Goal: Task Accomplishment & Management: Manage account settings

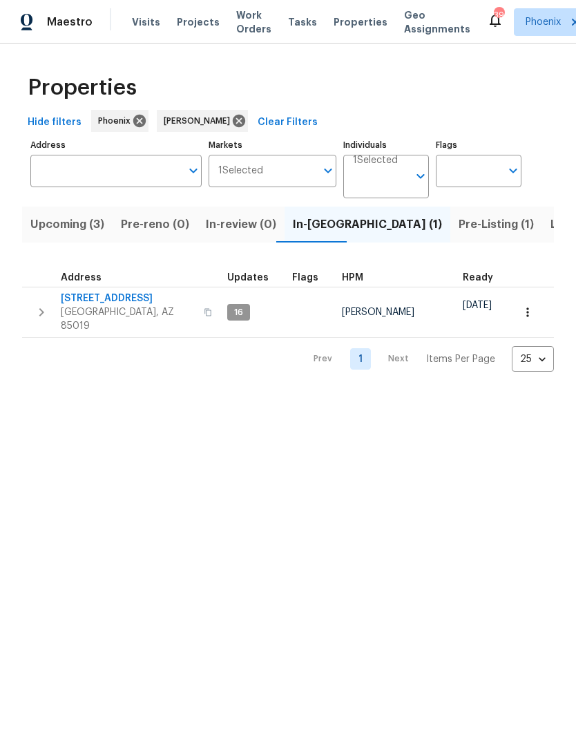
click at [140, 26] on span "Visits" at bounding box center [146, 22] width 28 height 14
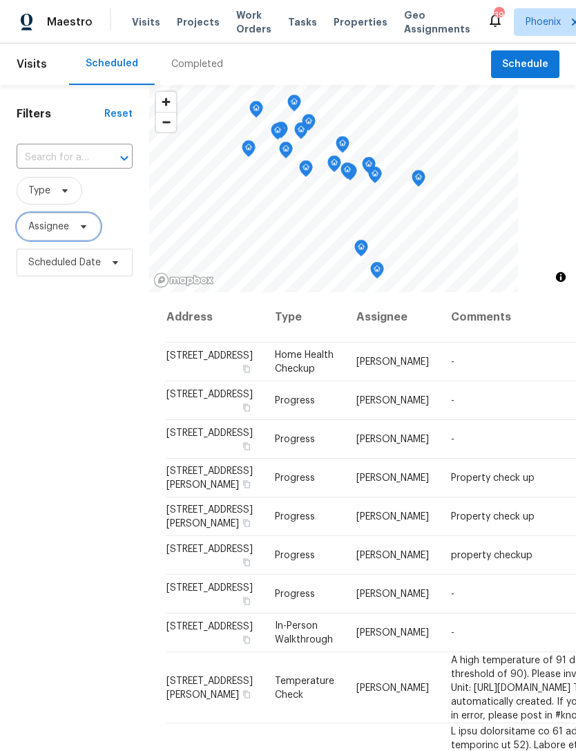
click at [44, 226] on span "Assignee" at bounding box center [48, 227] width 41 height 14
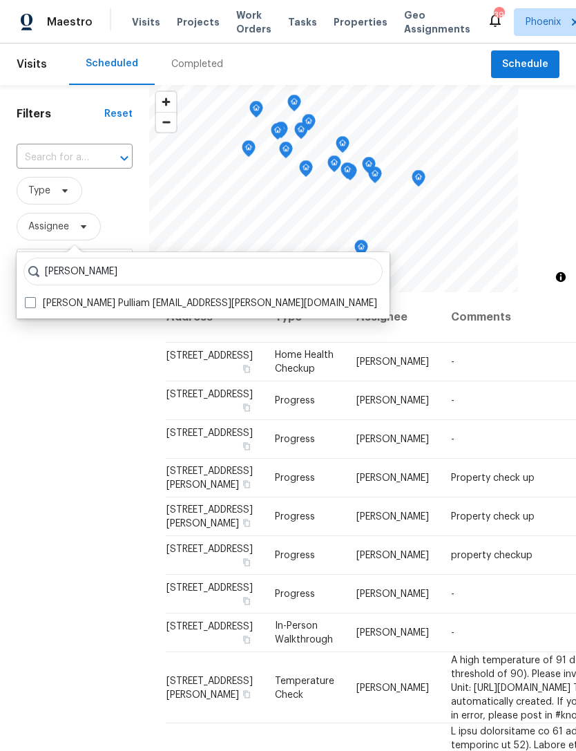
type input "Nick pull"
click at [106, 304] on label "Nick Pulliam nickolas.pulliam@opendoor.com" at bounding box center [201, 303] width 352 height 14
click at [34, 304] on input "Nick Pulliam nickolas.pulliam@opendoor.com" at bounding box center [29, 300] width 9 height 9
checkbox input "true"
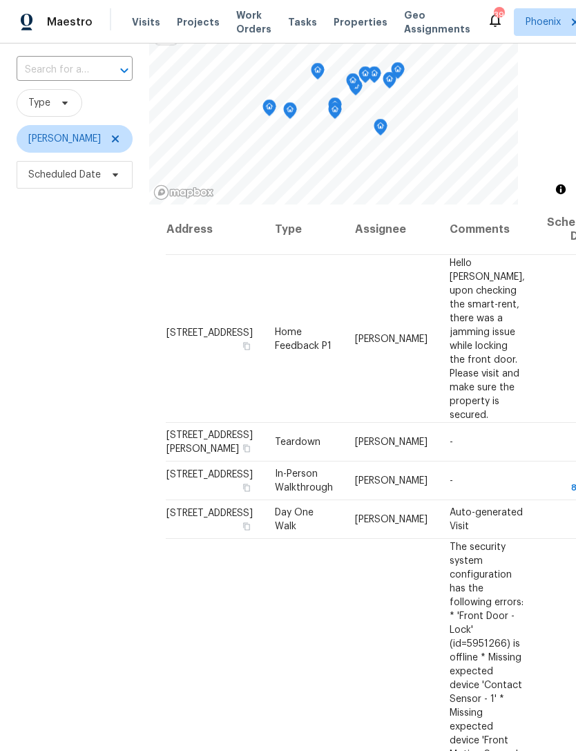
scroll to position [88, 0]
click at [0, 0] on span at bounding box center [0, 0] width 0 height 0
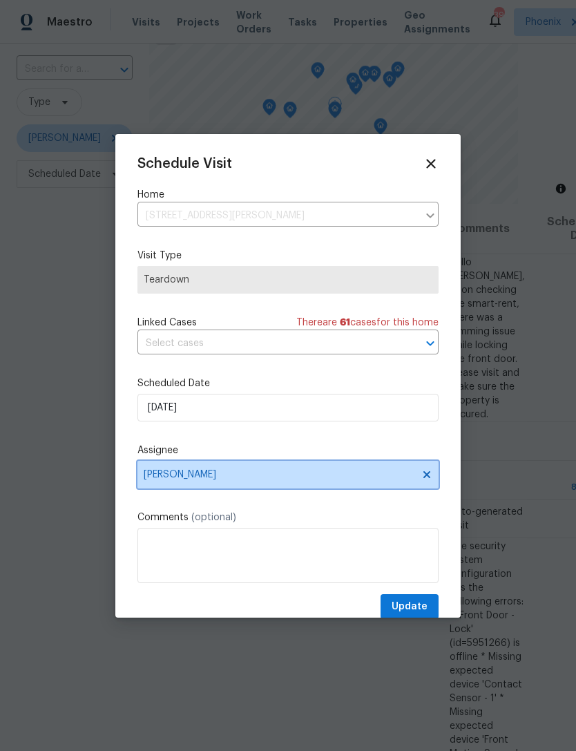
click at [271, 479] on span "[PERSON_NAME]" at bounding box center [279, 474] width 271 height 11
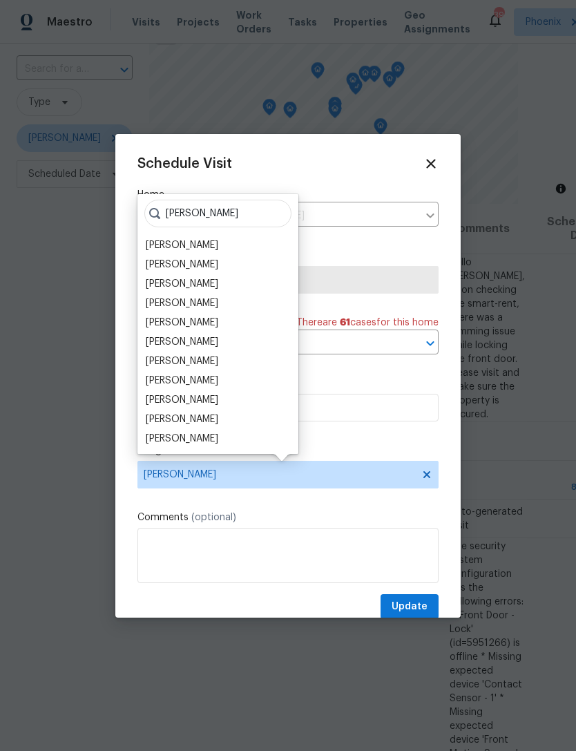
type input "[PERSON_NAME]"
click at [186, 306] on div "[PERSON_NAME]" at bounding box center [182, 303] width 73 height 14
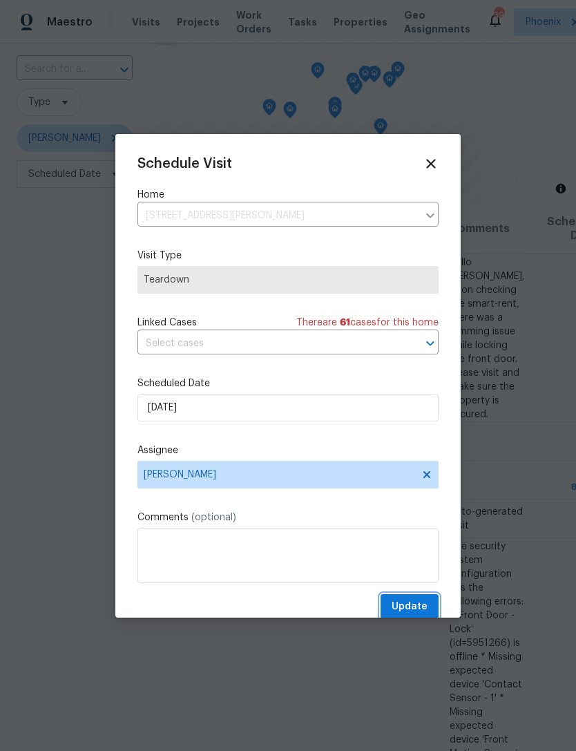
click at [421, 607] on span "Update" at bounding box center [410, 606] width 36 height 17
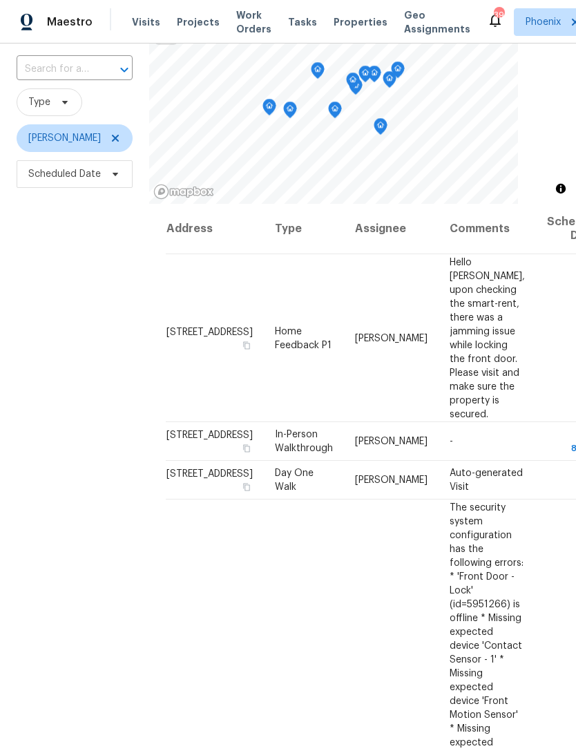
click at [42, 414] on div "Filters Reset ​ Type Nick Pulliam Scheduled Date" at bounding box center [74, 401] width 149 height 808
click at [0, 0] on span at bounding box center [0, 0] width 0 height 0
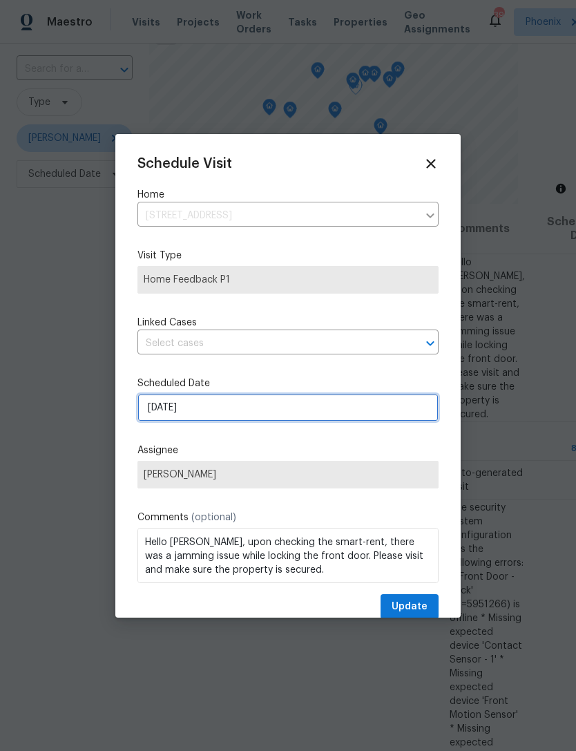
click at [236, 409] on input "[DATE]" at bounding box center [287, 408] width 301 height 28
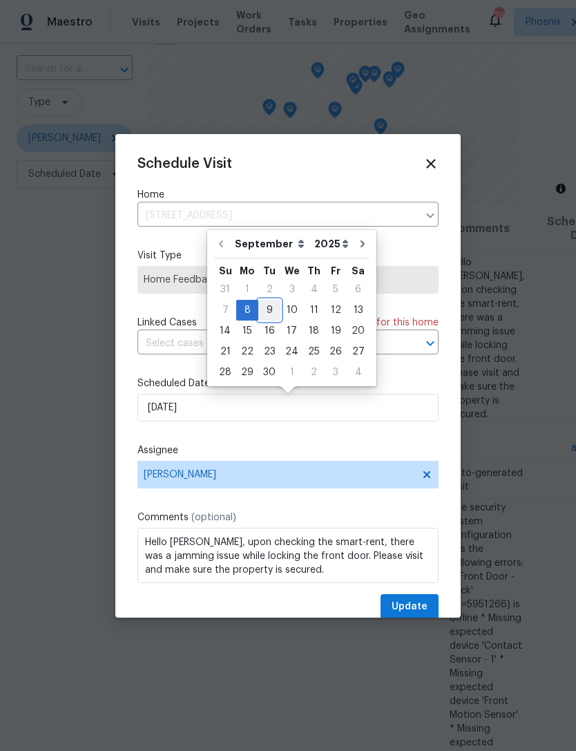
click at [264, 309] on div "9" at bounding box center [269, 309] width 22 height 19
type input "[DATE]"
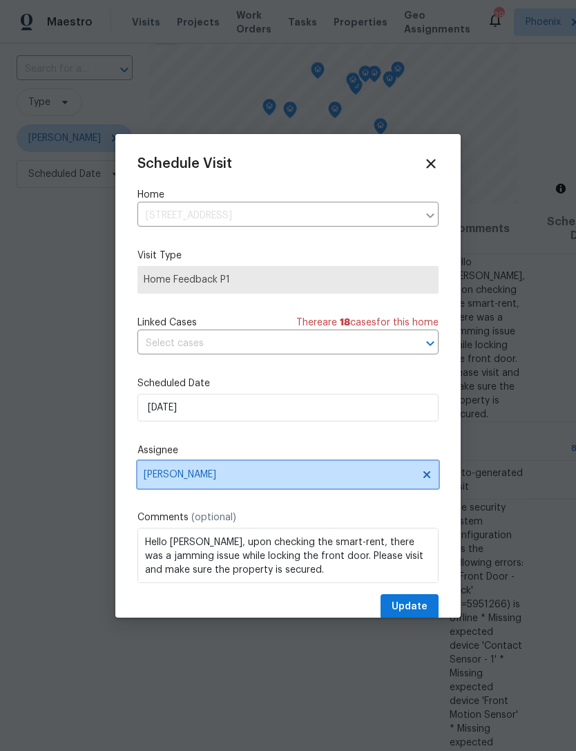
click at [269, 486] on span "[PERSON_NAME]" at bounding box center [287, 475] width 301 height 28
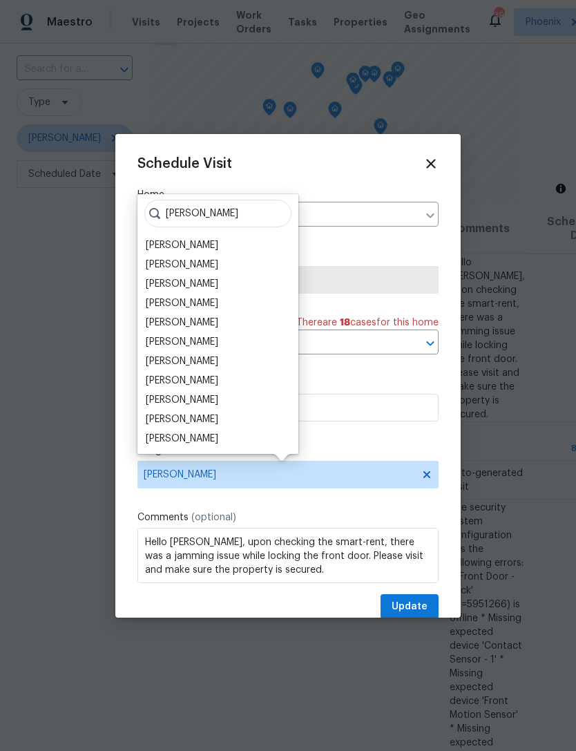
type input "Brian"
click at [198, 305] on div "[PERSON_NAME]" at bounding box center [182, 303] width 73 height 14
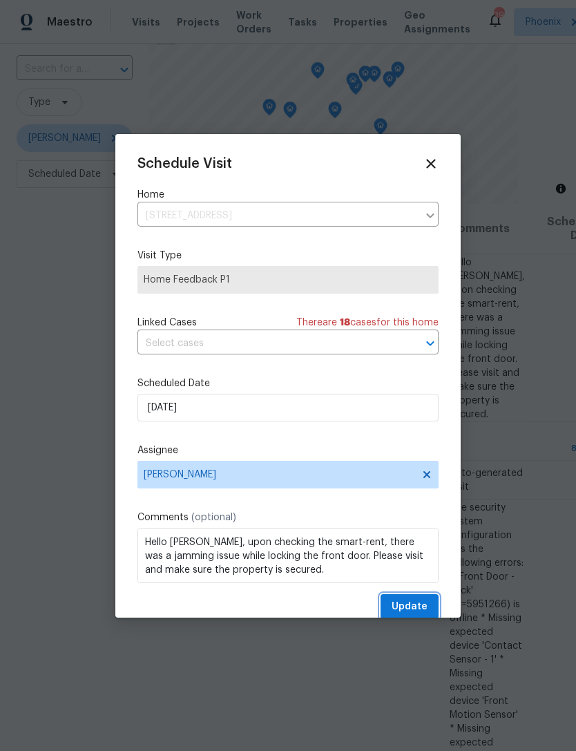
click at [427, 606] on span "Update" at bounding box center [410, 606] width 36 height 17
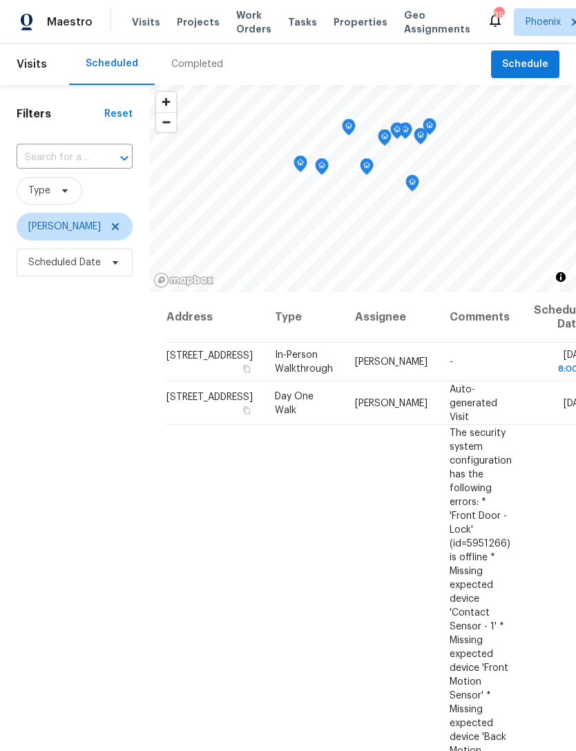
scroll to position [0, 0]
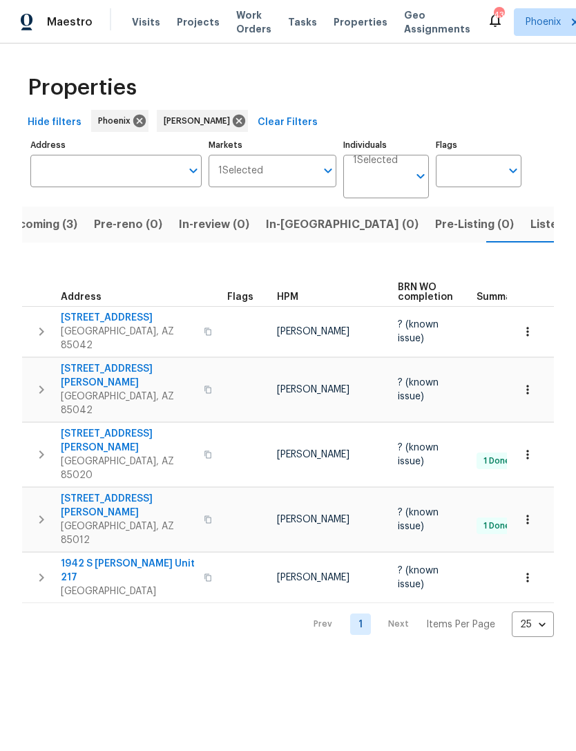
scroll to position [0, -1]
click at [62, 224] on span "Upcoming (3)" at bounding box center [40, 224] width 74 height 19
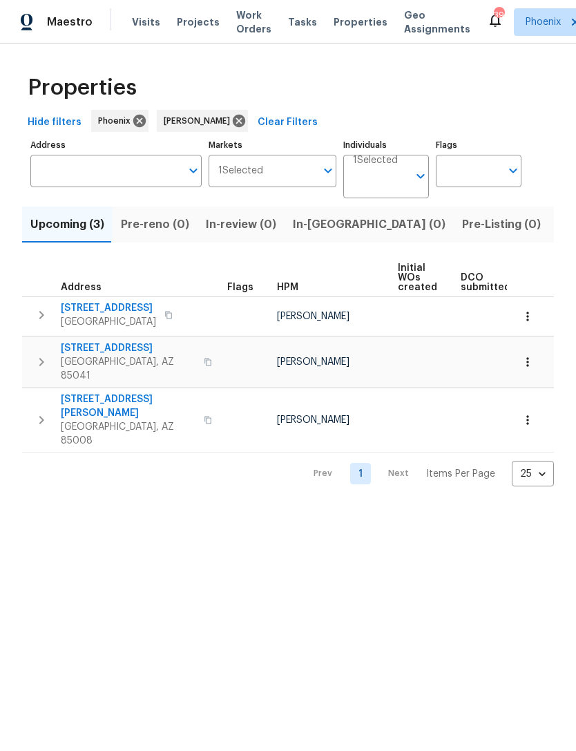
click at [549, 238] on button "Listed (15)" at bounding box center [585, 224] width 73 height 36
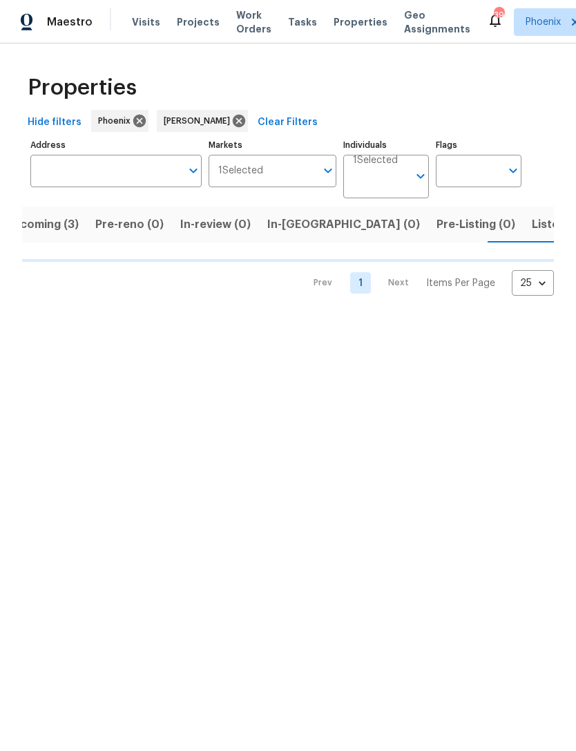
scroll to position [0, 27]
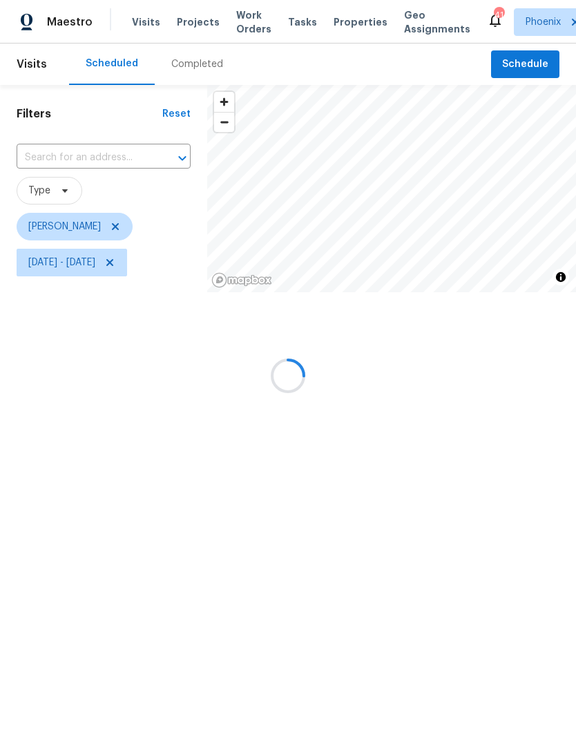
click at [155, 264] on div at bounding box center [288, 375] width 576 height 751
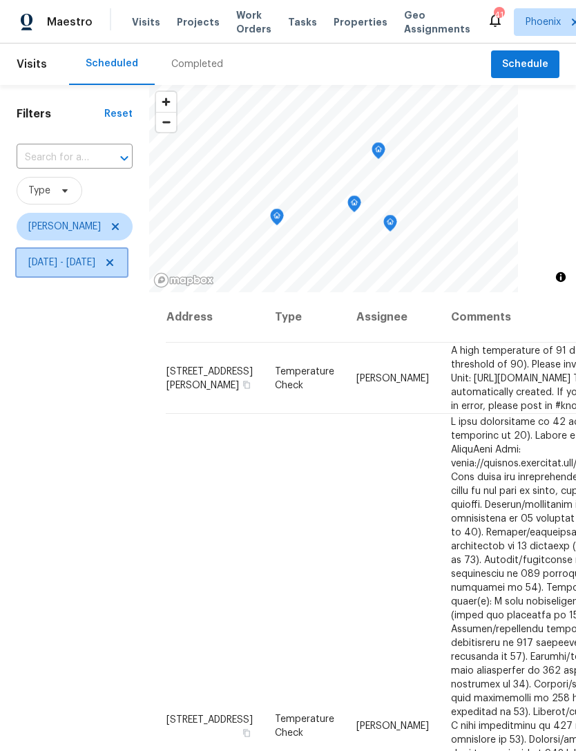
click at [115, 264] on span at bounding box center [107, 262] width 15 height 11
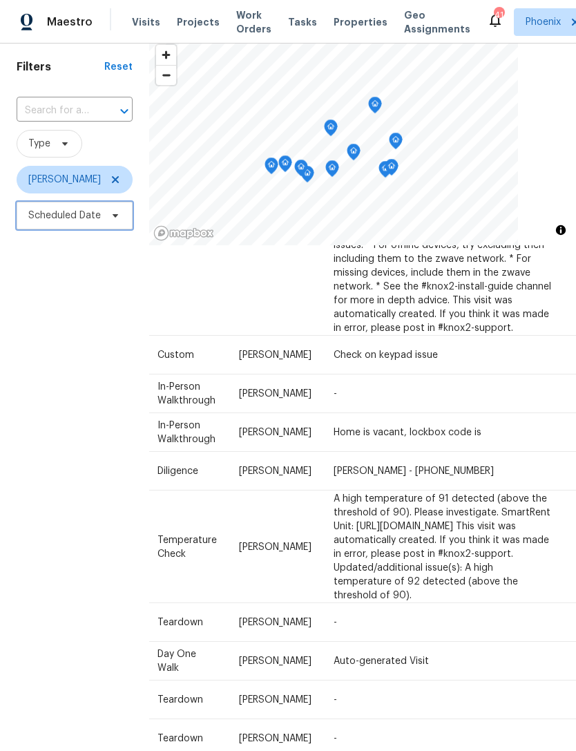
scroll to position [1198, 117]
click at [0, 0] on icon at bounding box center [0, 0] width 0 height 0
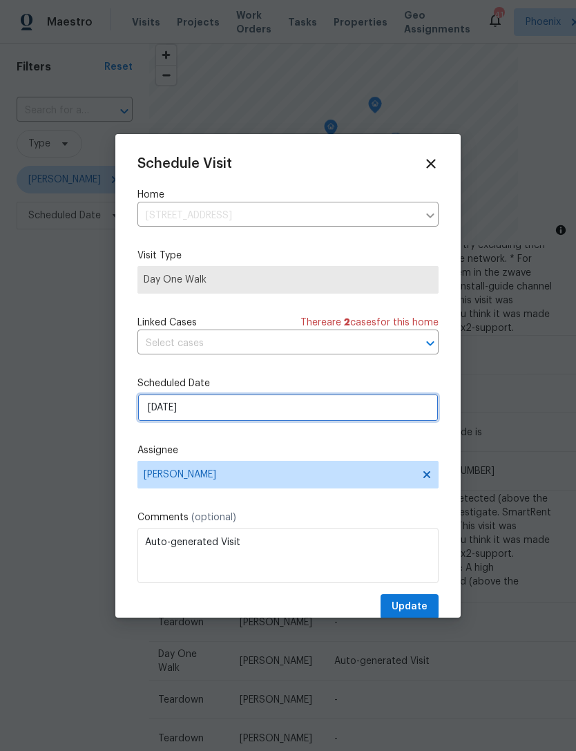
click at [238, 409] on input "9/16/2025" at bounding box center [287, 408] width 301 height 28
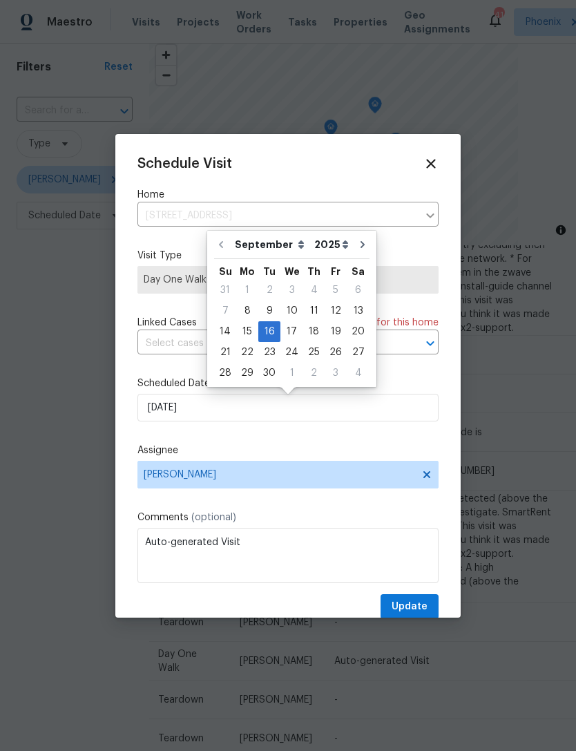
click at [431, 160] on icon at bounding box center [430, 163] width 15 height 15
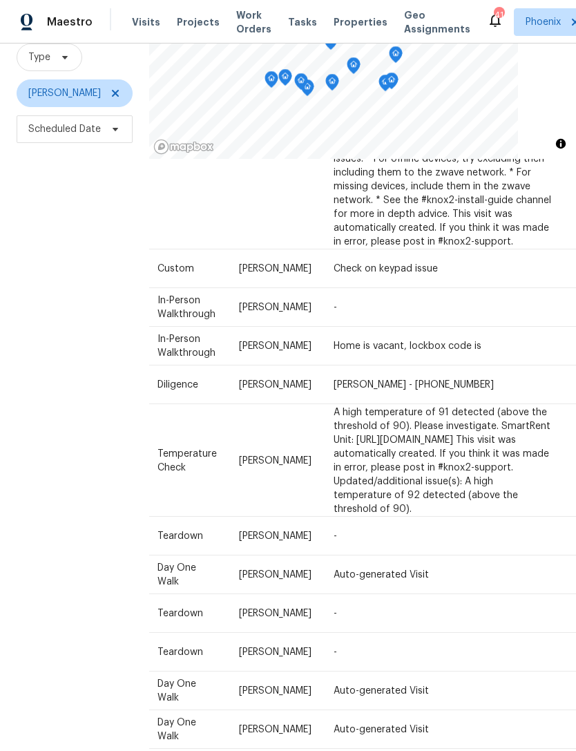
scroll to position [1213, 117]
click at [0, 0] on icon at bounding box center [0, 0] width 0 height 0
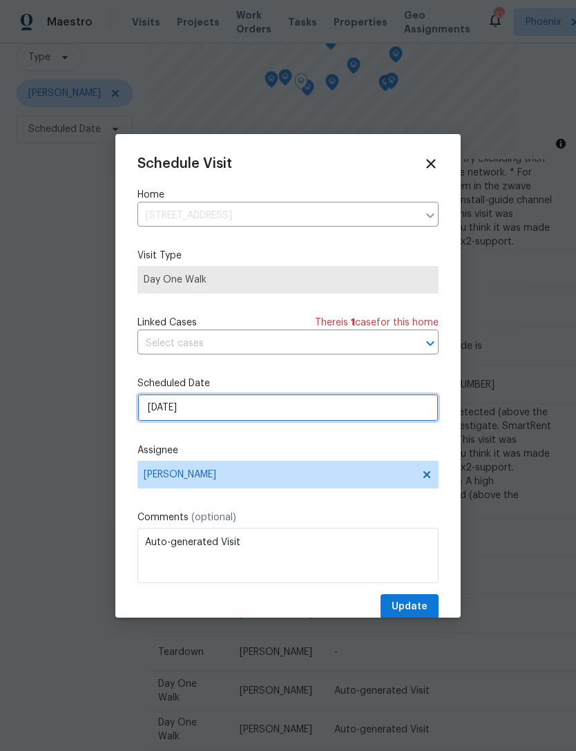
click at [241, 415] on input "9/23/2025" at bounding box center [287, 408] width 301 height 28
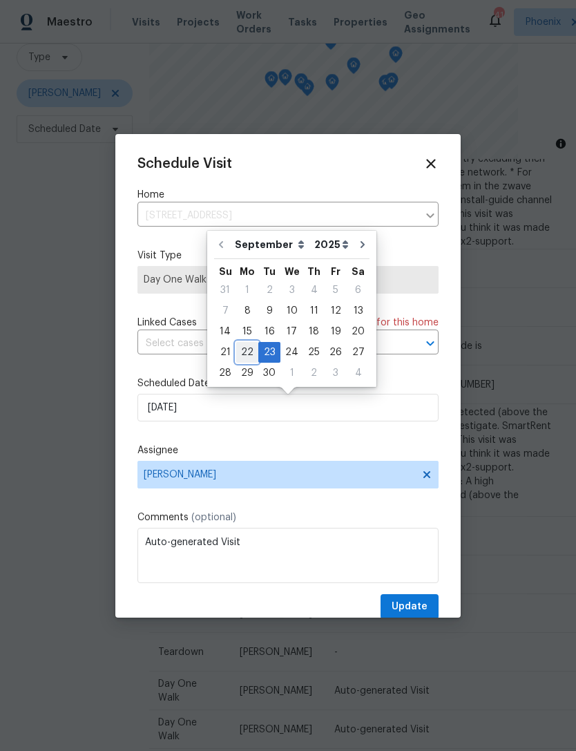
click at [248, 351] on div "22" at bounding box center [247, 352] width 22 height 19
type input "9/22/2025"
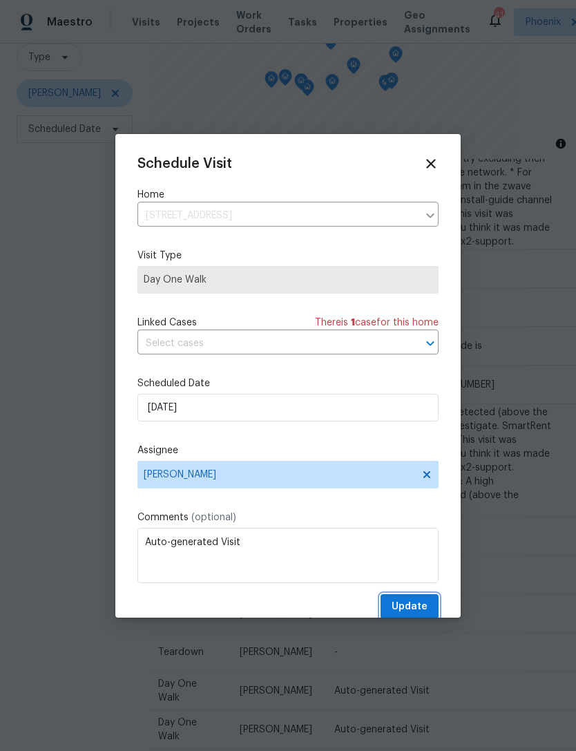
click at [416, 606] on span "Update" at bounding box center [410, 606] width 36 height 17
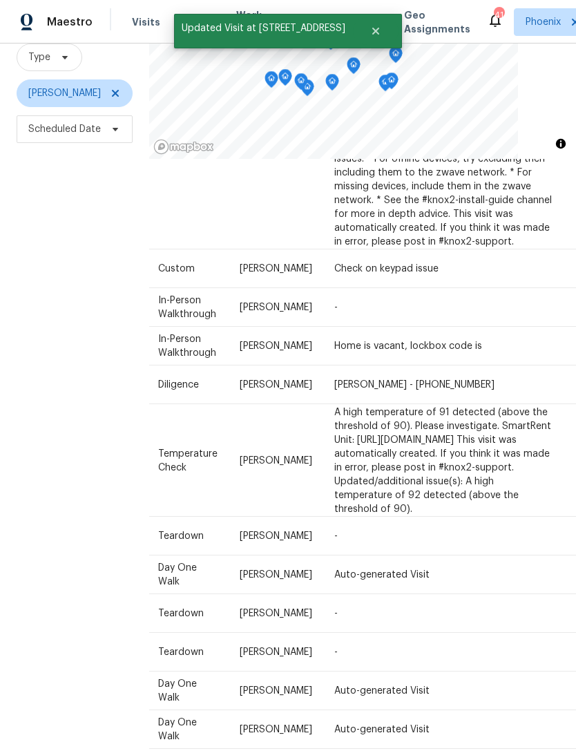
scroll to position [44, 0]
click at [0, 0] on icon at bounding box center [0, 0] width 0 height 0
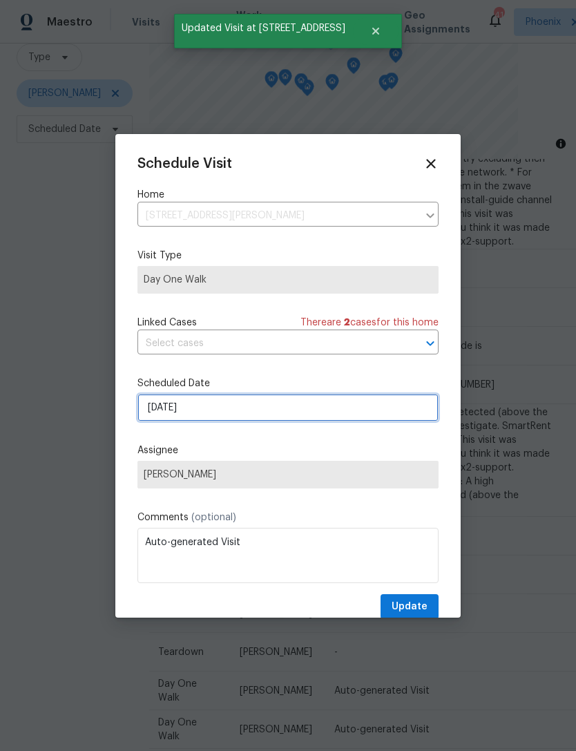
click at [231, 407] on input "10/6/2025" at bounding box center [287, 408] width 301 height 28
select select "9"
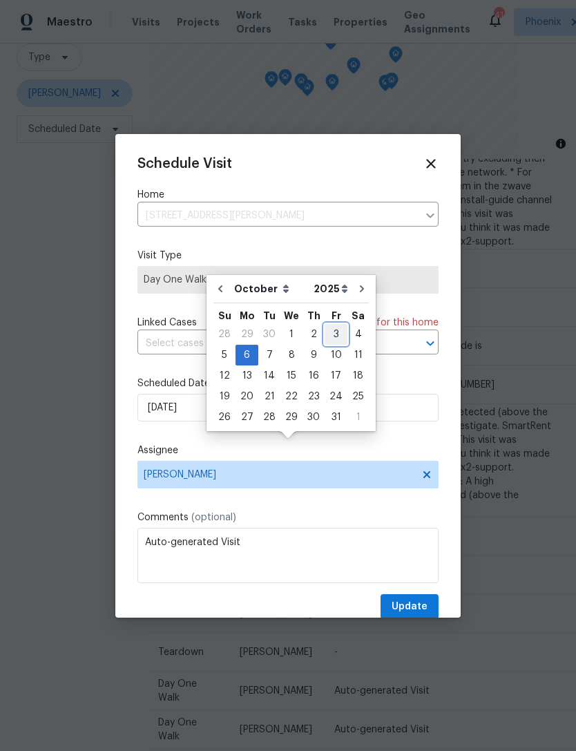
click at [331, 325] on div "3" at bounding box center [336, 334] width 23 height 19
type input "10/3/2025"
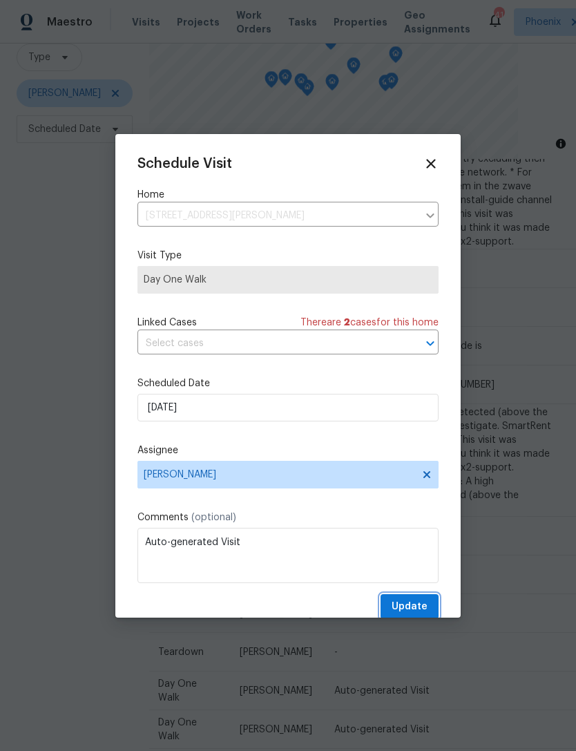
click at [424, 597] on button "Update" at bounding box center [409, 607] width 58 height 26
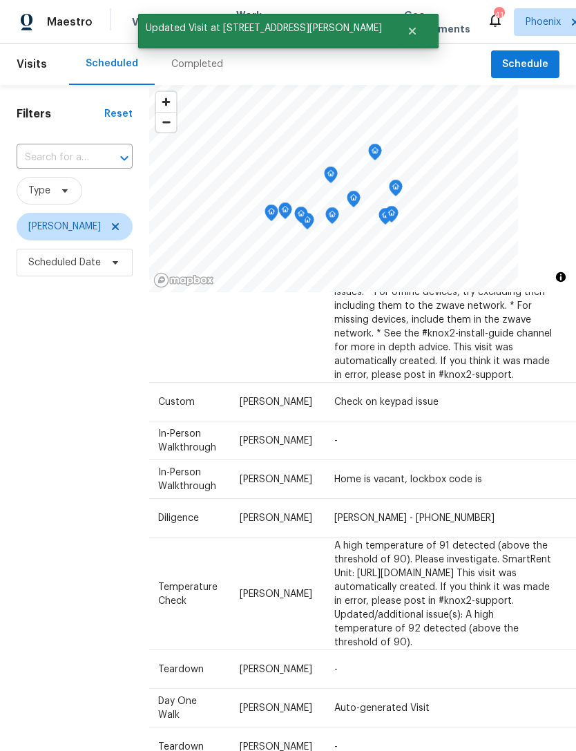
scroll to position [0, 0]
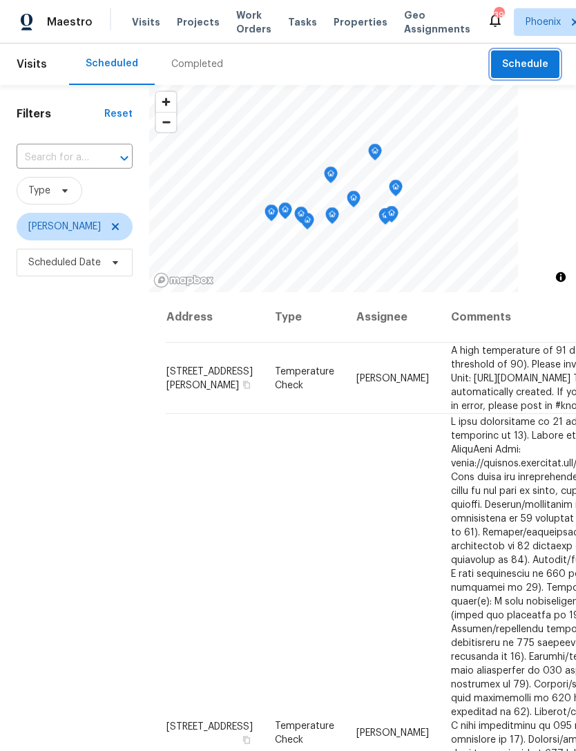
click at [494, 64] on button "Schedule" at bounding box center [525, 64] width 68 height 28
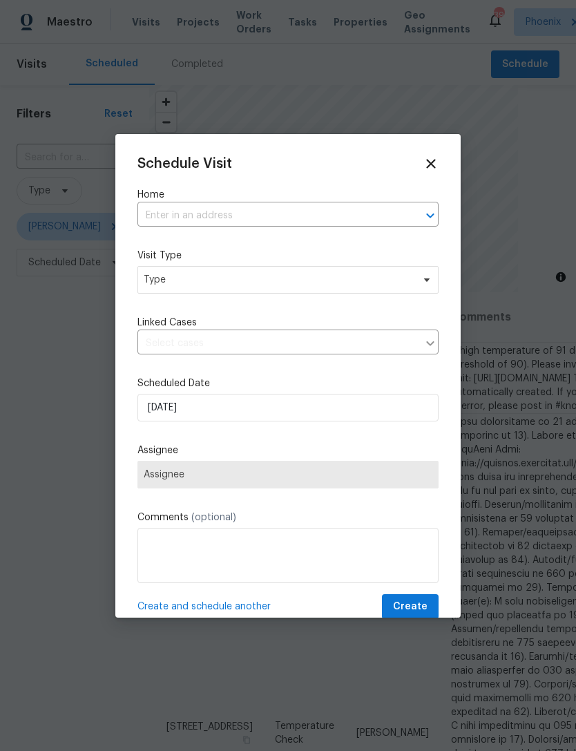
click at [332, 217] on input "text" at bounding box center [268, 215] width 262 height 21
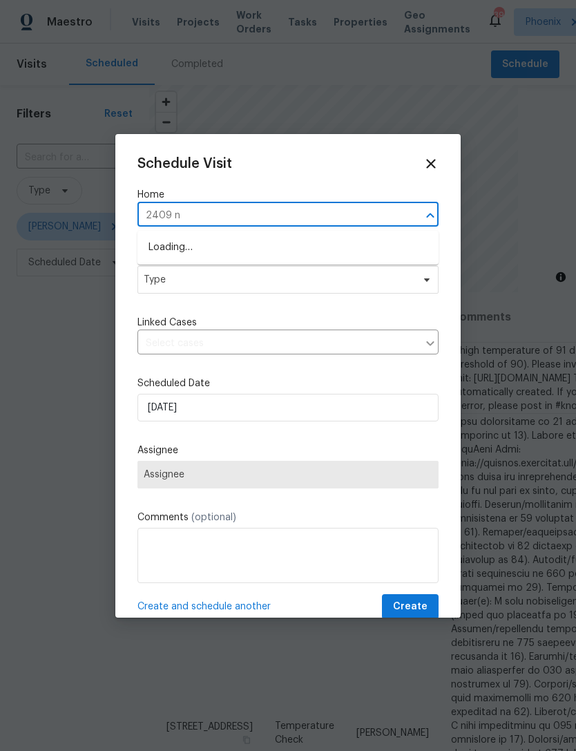
type input "2409 n"
click at [278, 274] on li "[STREET_ADDRESS]" at bounding box center [287, 270] width 301 height 23
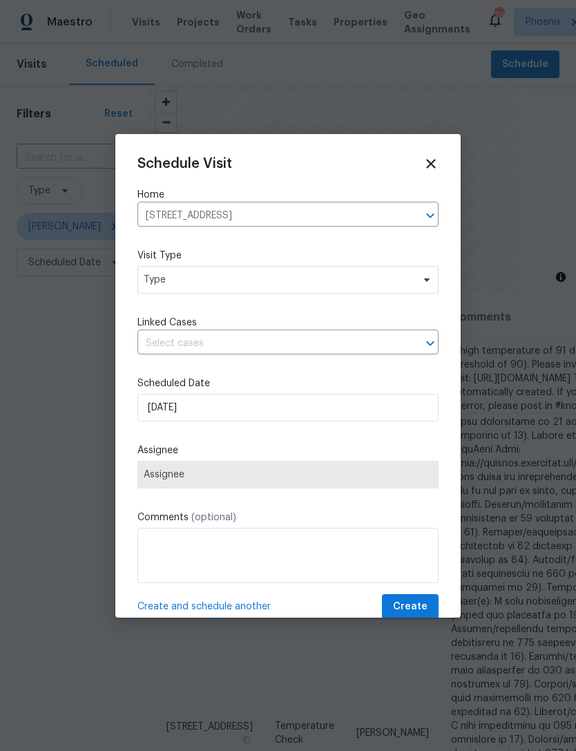
click at [259, 302] on div "Schedule Visit Home 2409 N 125th Dr, Avondale, AZ 85392 ​ Visit Type Type Linke…" at bounding box center [287, 387] width 301 height 463
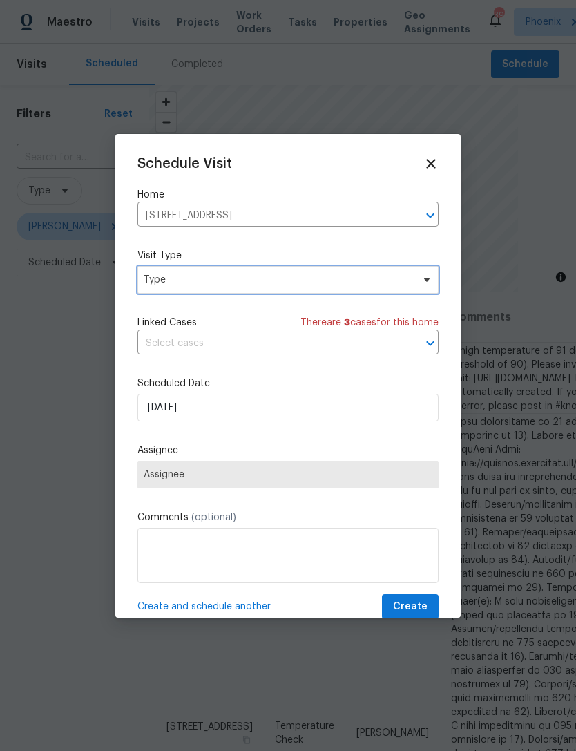
click at [253, 283] on span "Type" at bounding box center [278, 280] width 269 height 14
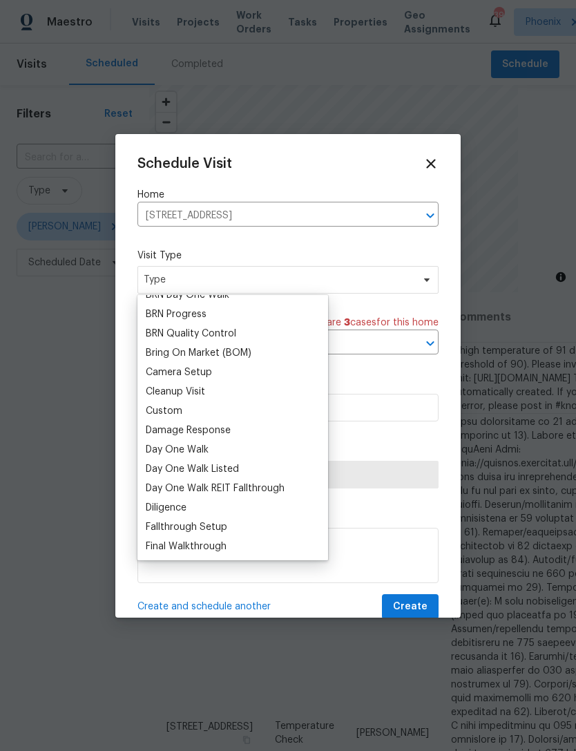
scroll to position [108, 0]
click at [165, 414] on div "Custom" at bounding box center [164, 412] width 37 height 14
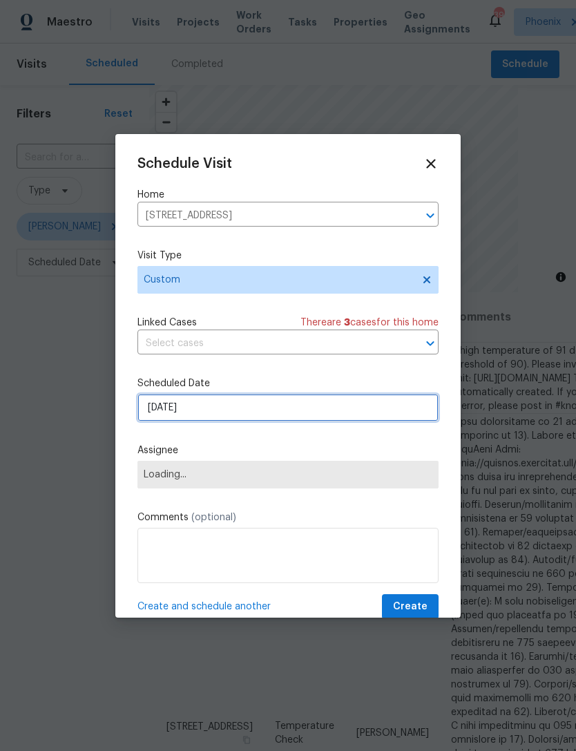
click at [253, 417] on input "[DATE]" at bounding box center [287, 408] width 301 height 28
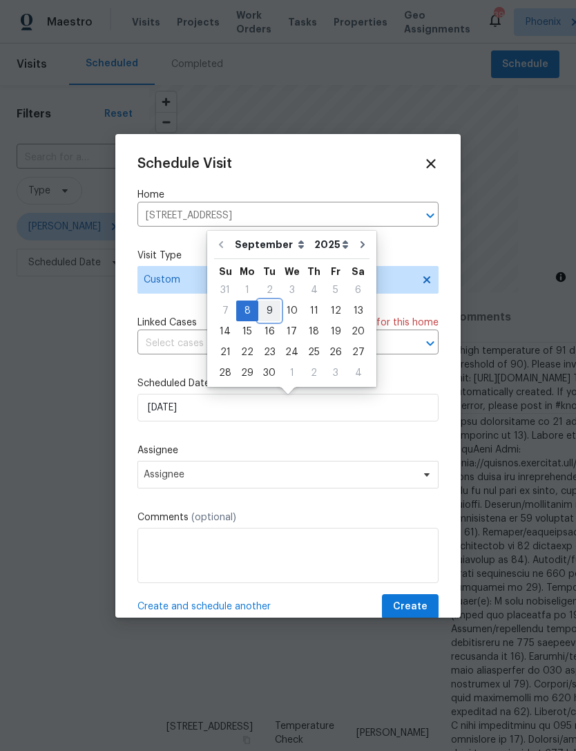
click at [271, 308] on div "9" at bounding box center [269, 310] width 22 height 19
type input "9/9/2025"
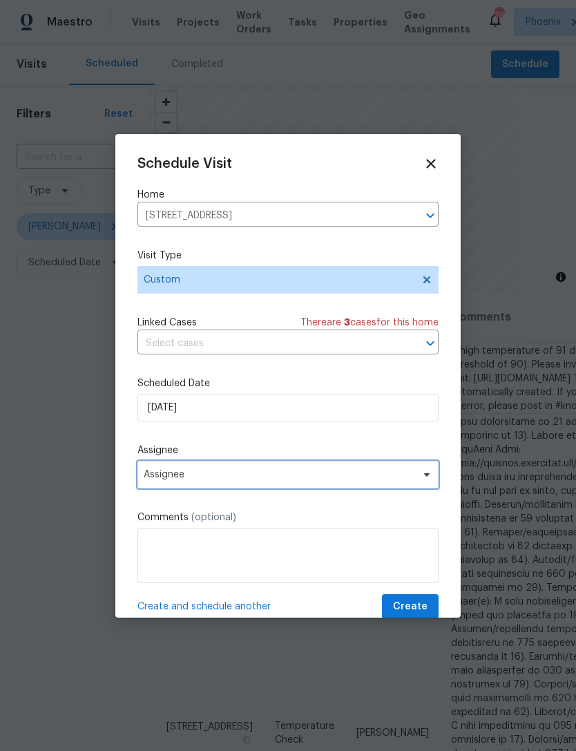
click at [236, 480] on span "Assignee" at bounding box center [279, 474] width 271 height 11
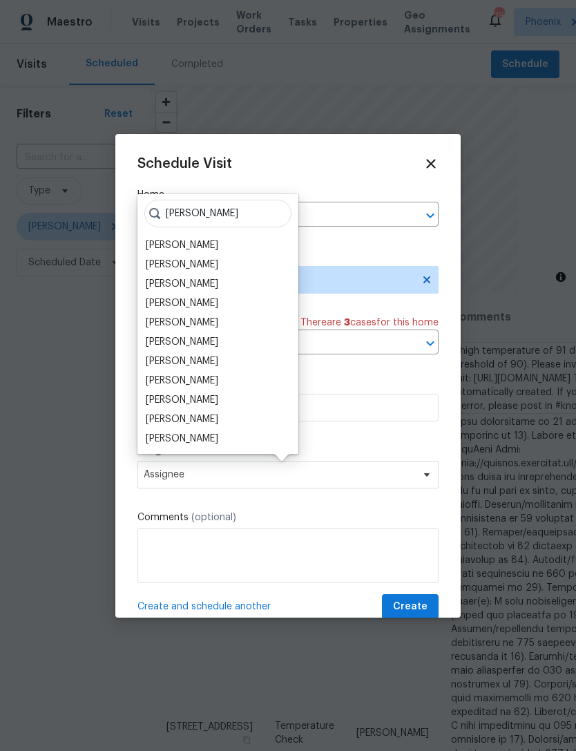
type input "Brian"
click at [197, 301] on div "[PERSON_NAME]" at bounding box center [182, 303] width 73 height 14
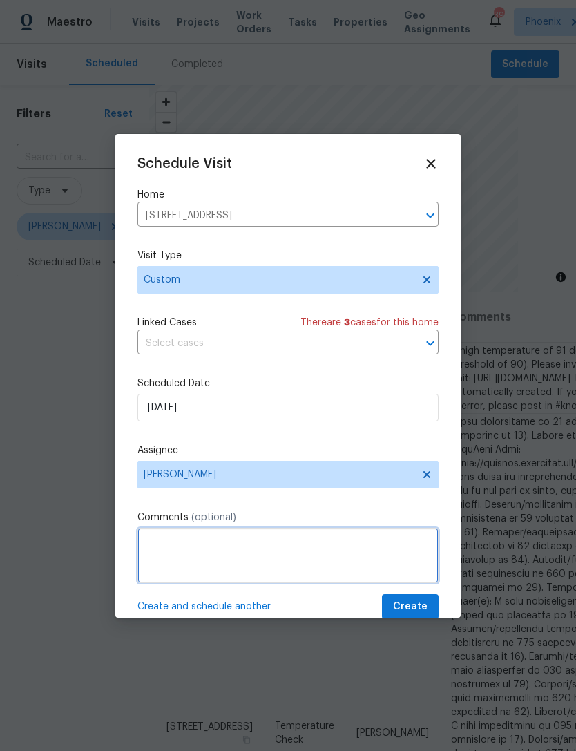
click at [298, 550] on textarea at bounding box center [287, 555] width 301 height 55
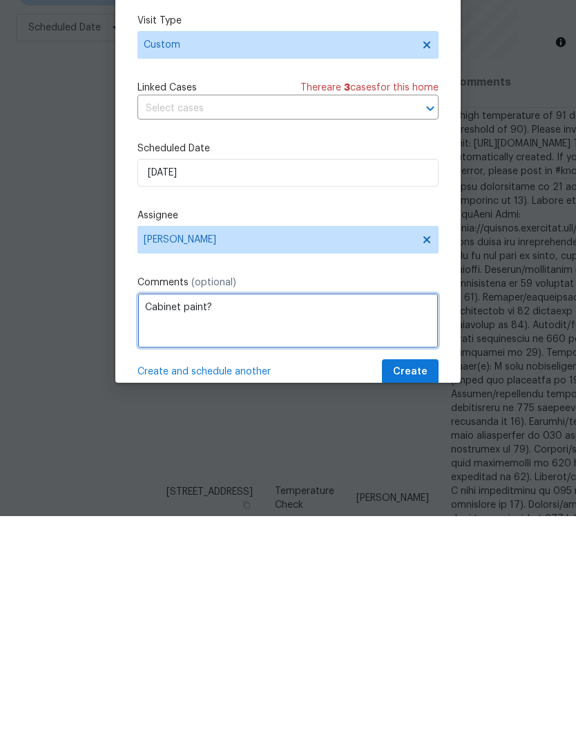
type textarea "Cabinet paint?"
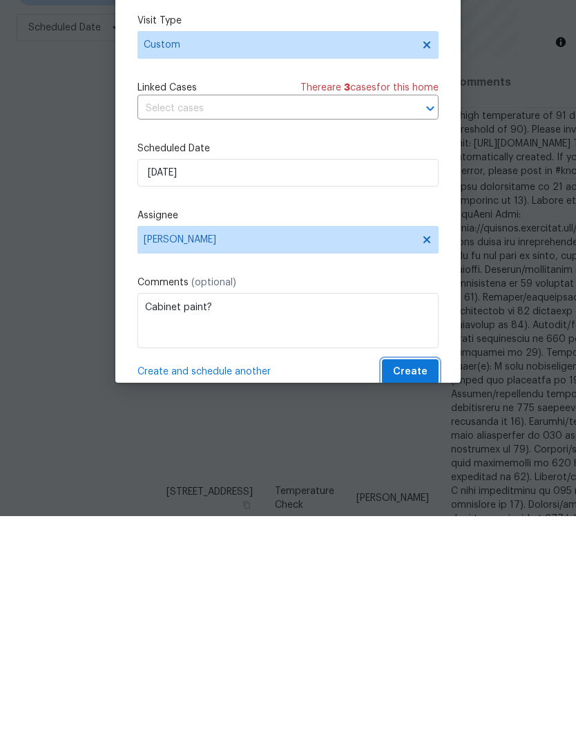
click at [405, 598] on span "Create" at bounding box center [410, 606] width 35 height 17
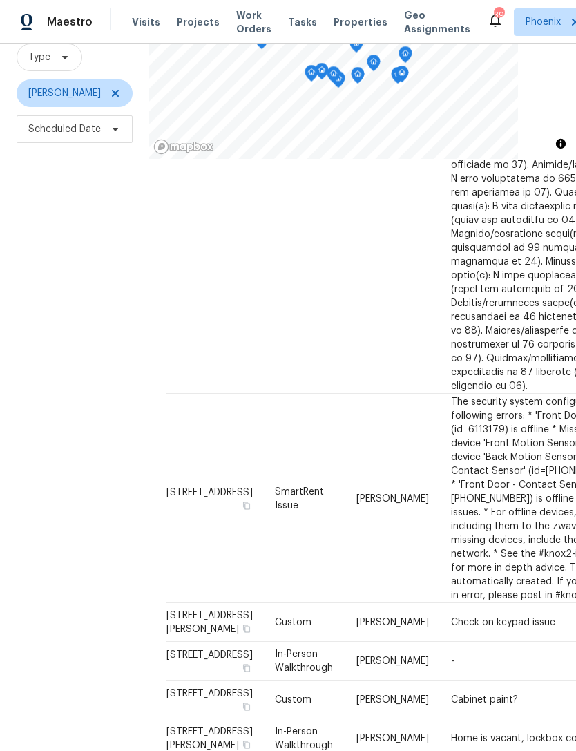
scroll to position [414, -1]
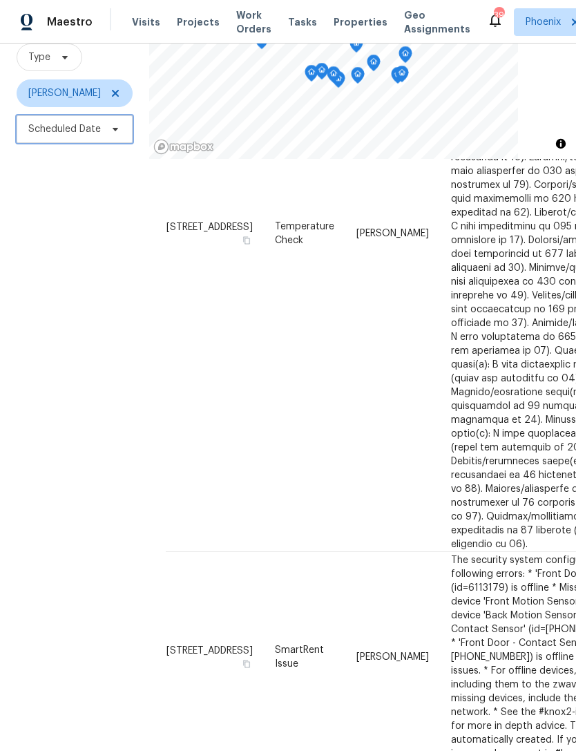
click at [42, 122] on span "Scheduled Date" at bounding box center [64, 129] width 73 height 14
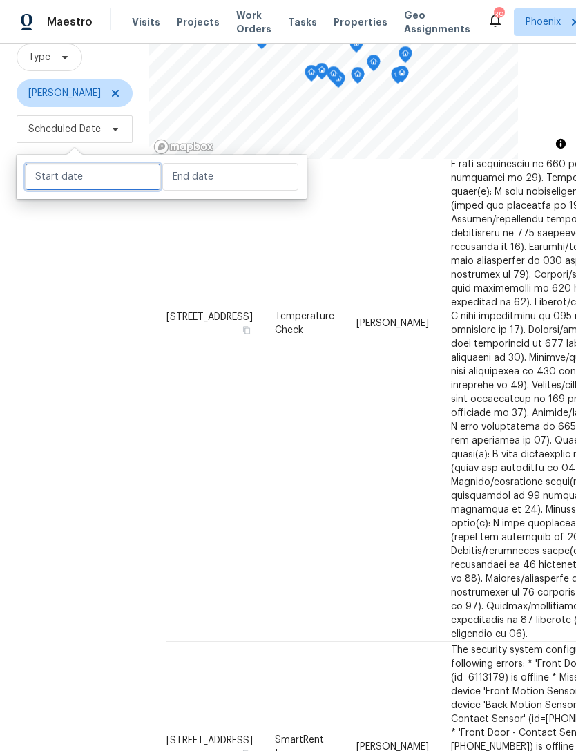
click at [50, 163] on input "text" at bounding box center [93, 177] width 136 height 28
select select "8"
select select "2025"
select select "9"
select select "2025"
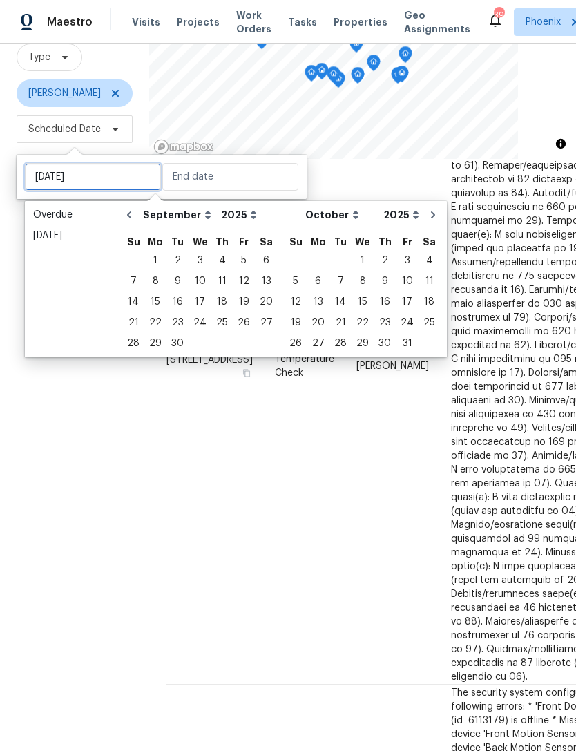
scroll to position [233, 0]
click at [178, 271] on div "9" at bounding box center [177, 280] width 22 height 19
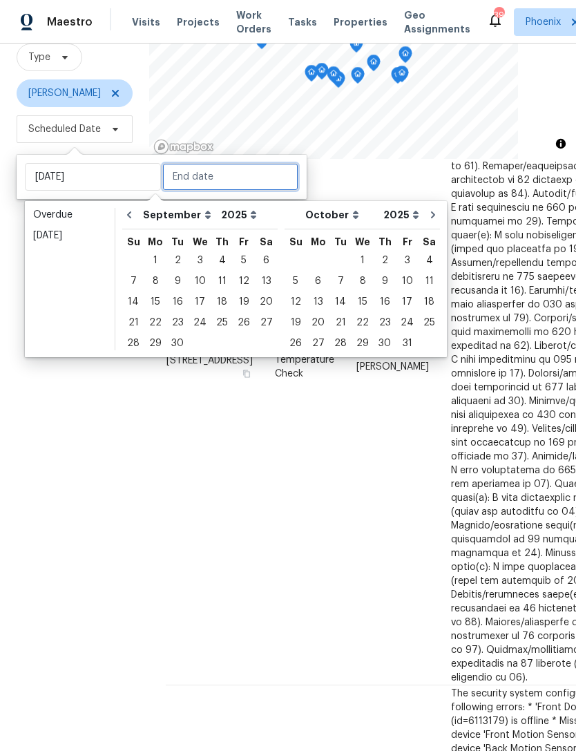
type input "Tue, Sep 09"
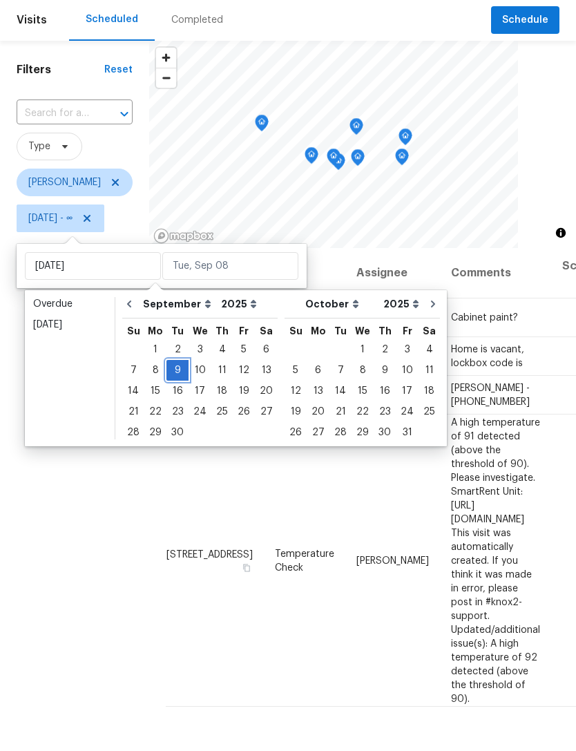
click at [174, 405] on div "9" at bounding box center [177, 414] width 22 height 19
type input "Tue, Sep 09"
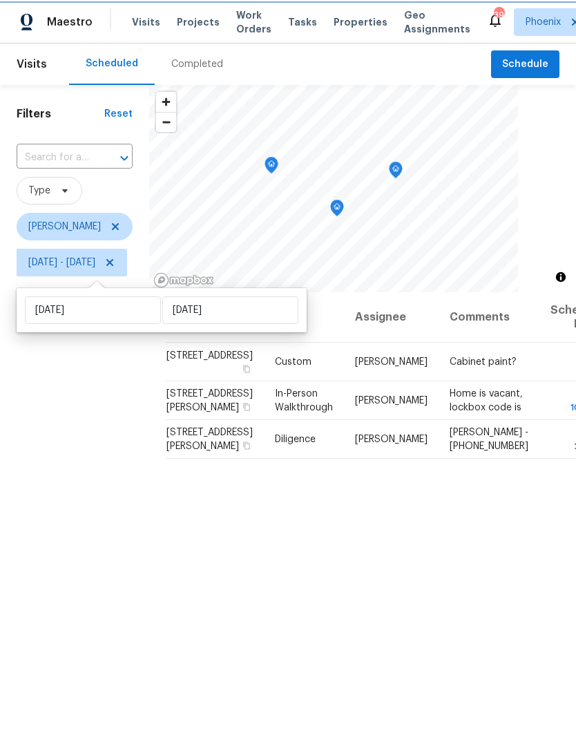
click at [275, 162] on icon "Map marker" at bounding box center [271, 162] width 7 height 3
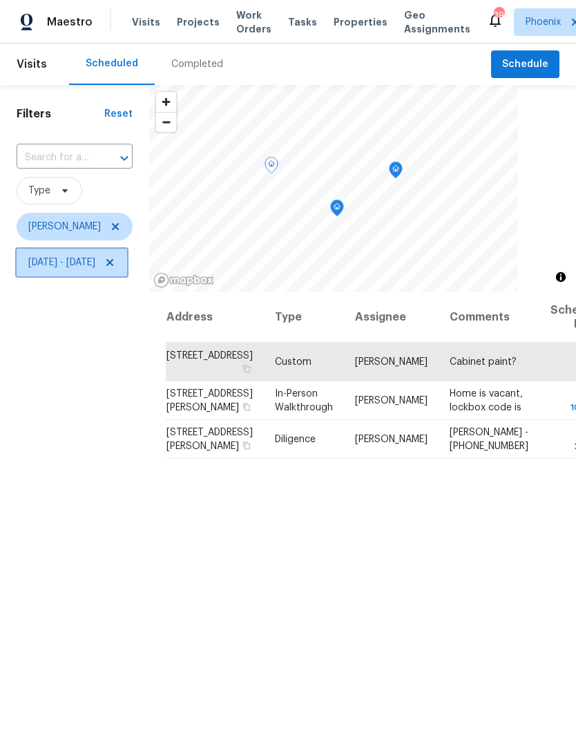
click at [115, 264] on icon at bounding box center [109, 262] width 11 height 11
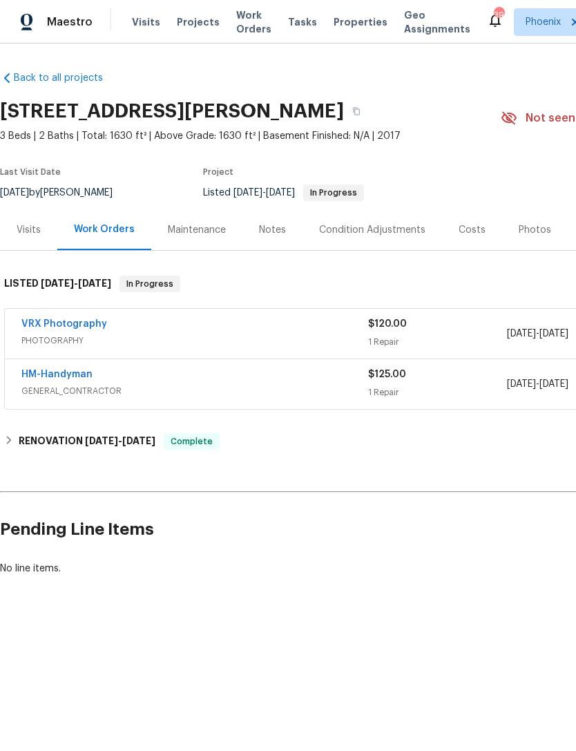
click at [245, 28] on span "Work Orders" at bounding box center [253, 22] width 35 height 28
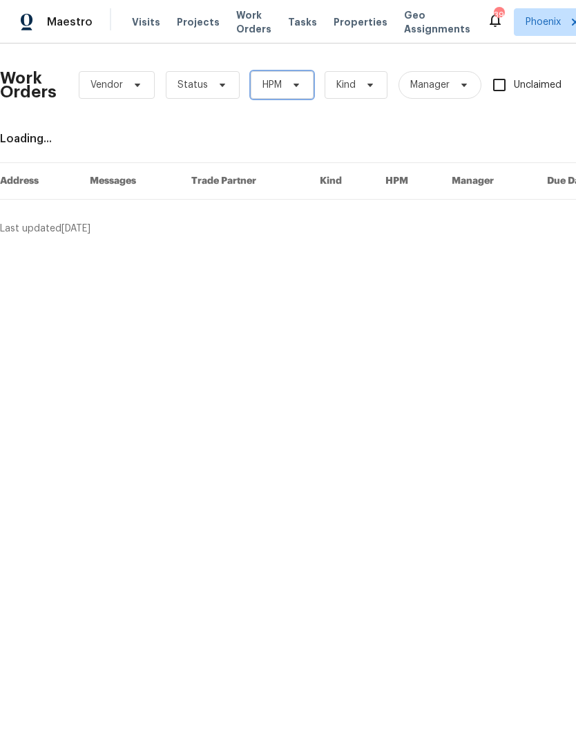
click at [302, 85] on span "HPM" at bounding box center [282, 85] width 63 height 28
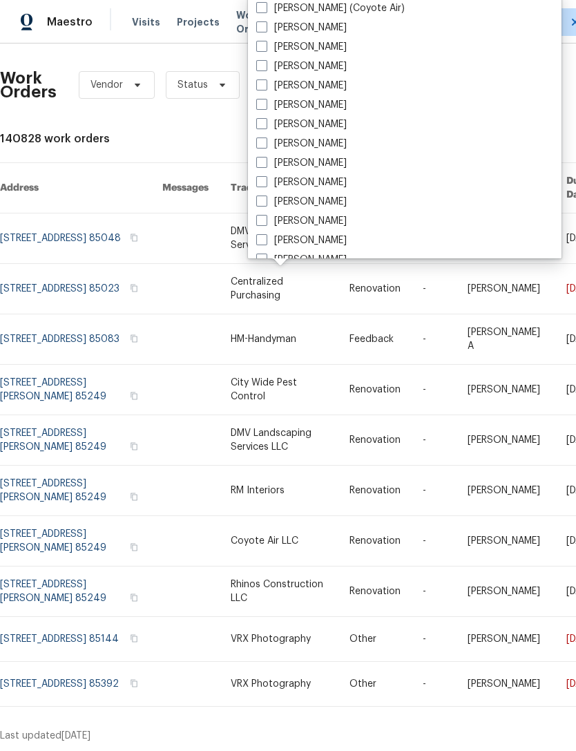
click at [312, 201] on label "[PERSON_NAME]" at bounding box center [301, 202] width 90 height 14
click at [265, 201] on input "[PERSON_NAME]" at bounding box center [260, 199] width 9 height 9
checkbox input "true"
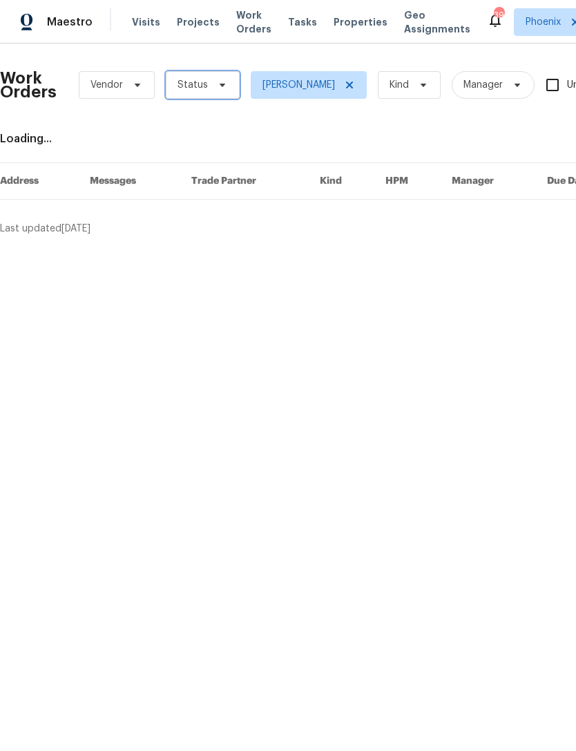
click at [222, 89] on icon at bounding box center [222, 84] width 11 height 11
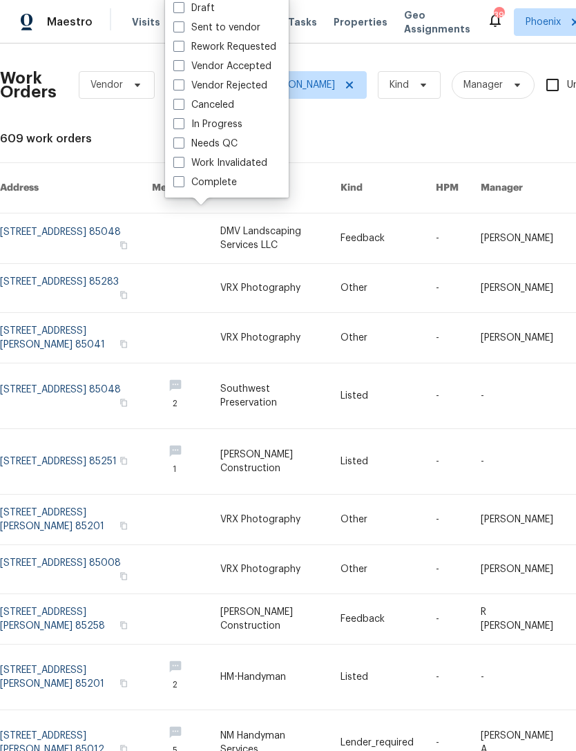
click at [215, 148] on label "Needs QC" at bounding box center [205, 144] width 64 height 14
click at [182, 146] on input "Needs QC" at bounding box center [177, 141] width 9 height 9
checkbox input "true"
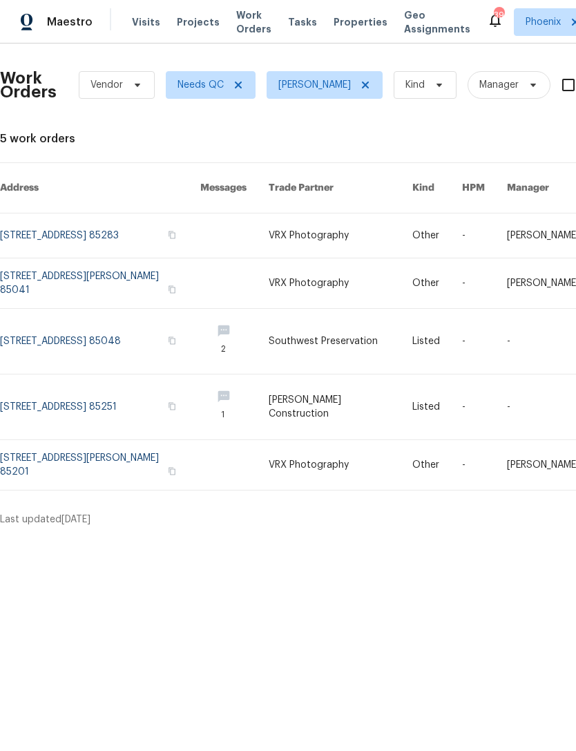
click at [97, 405] on link at bounding box center [100, 406] width 200 height 65
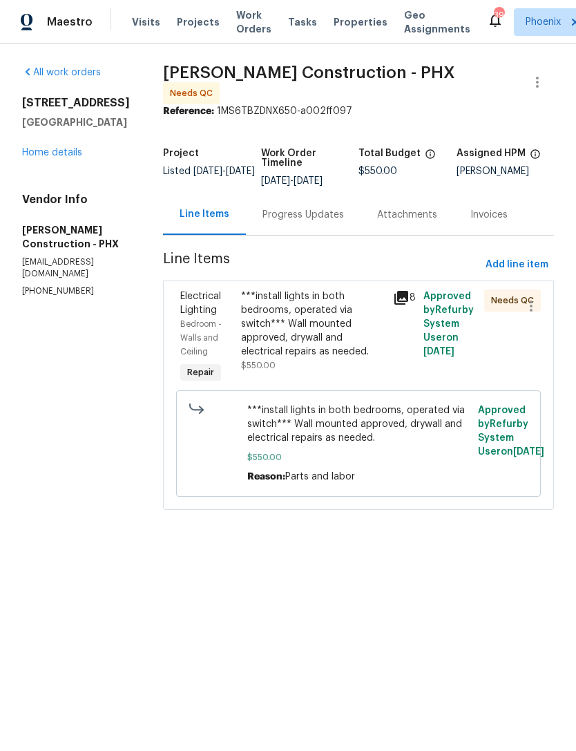
click at [320, 331] on div "***install lights in both bedrooms, operated via switch*** Wall mounted approve…" at bounding box center [313, 323] width 144 height 69
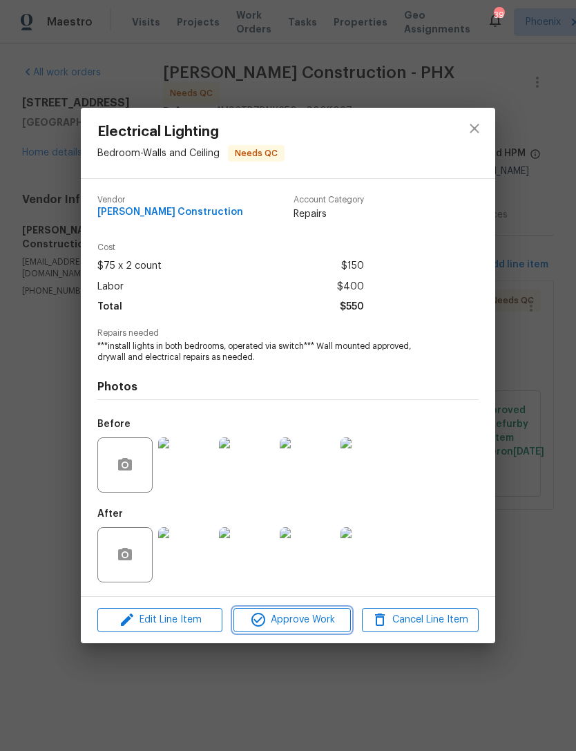
click at [317, 621] on span "Approve Work" at bounding box center [292, 619] width 108 height 17
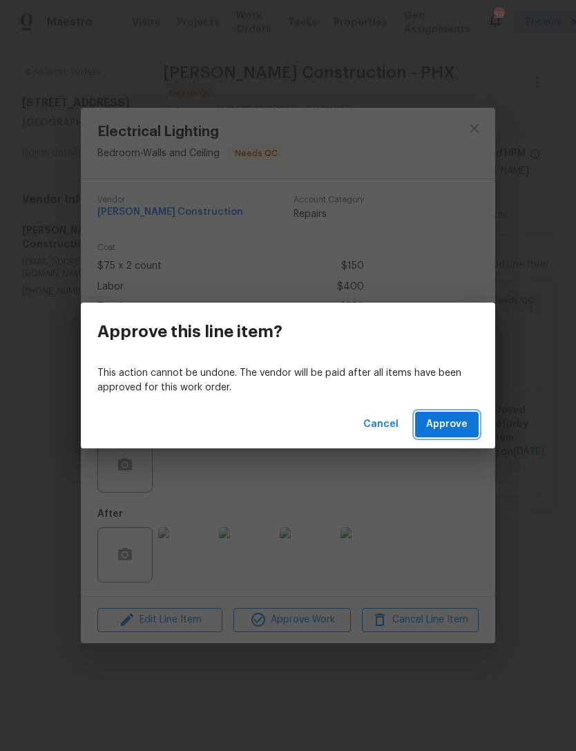
click at [458, 423] on span "Approve" at bounding box center [446, 424] width 41 height 17
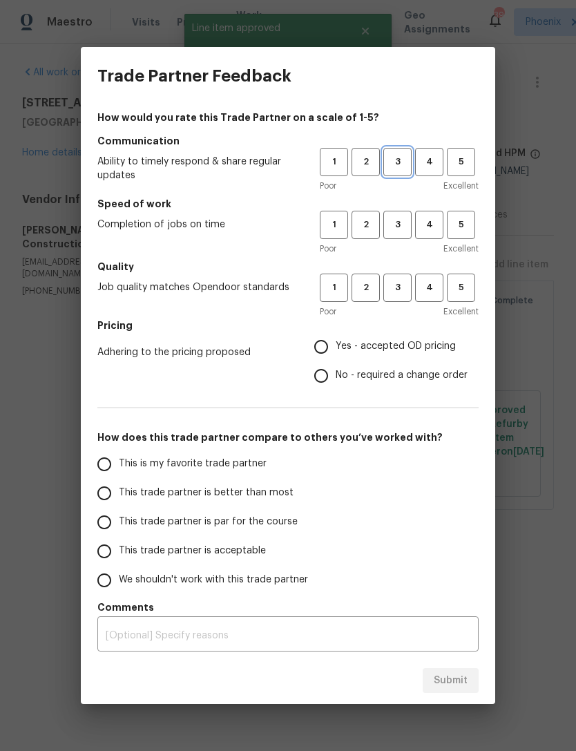
click at [398, 159] on span "3" at bounding box center [398, 162] width 26 height 16
click at [401, 222] on span "3" at bounding box center [398, 225] width 26 height 16
click at [398, 280] on span "3" at bounding box center [398, 288] width 26 height 16
click at [312, 385] on input "No - required a change order" at bounding box center [321, 375] width 29 height 29
radio input "true"
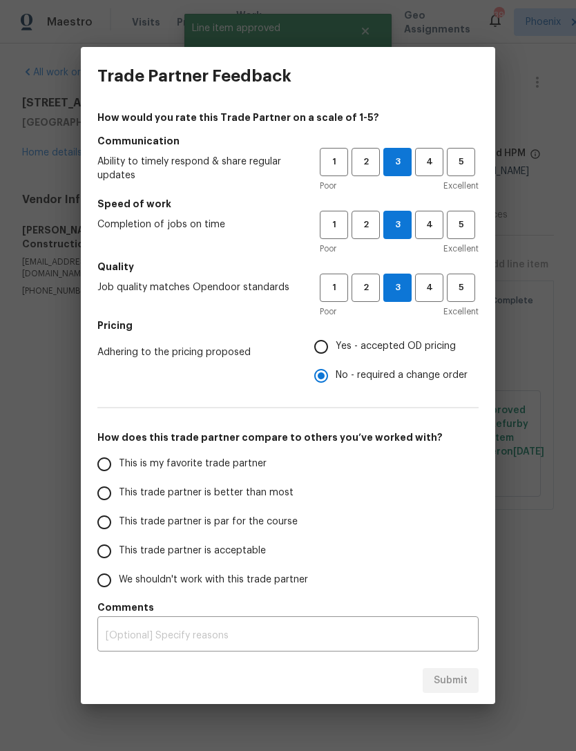
click at [107, 463] on input "This is my favorite trade partner" at bounding box center [104, 464] width 29 height 29
click at [466, 682] on span "Submit" at bounding box center [451, 680] width 34 height 17
radio input "true"
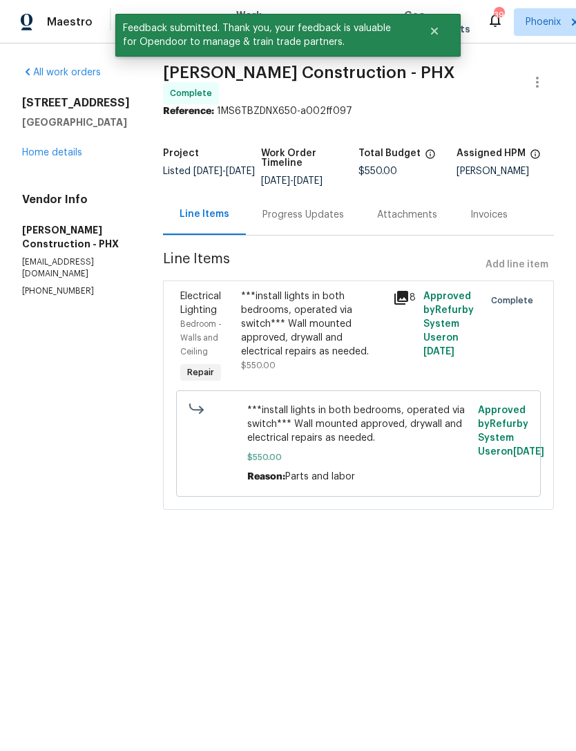
click at [50, 157] on link "Home details" at bounding box center [52, 153] width 60 height 10
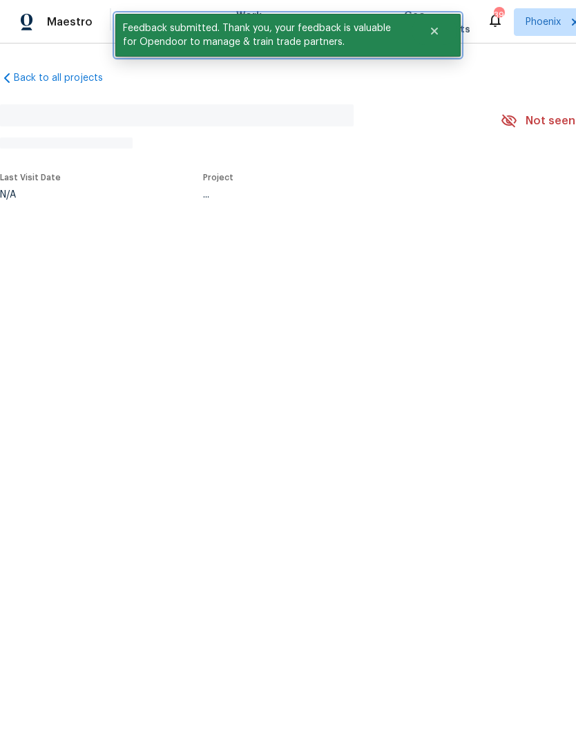
click at [433, 32] on icon "Close" at bounding box center [434, 31] width 7 height 7
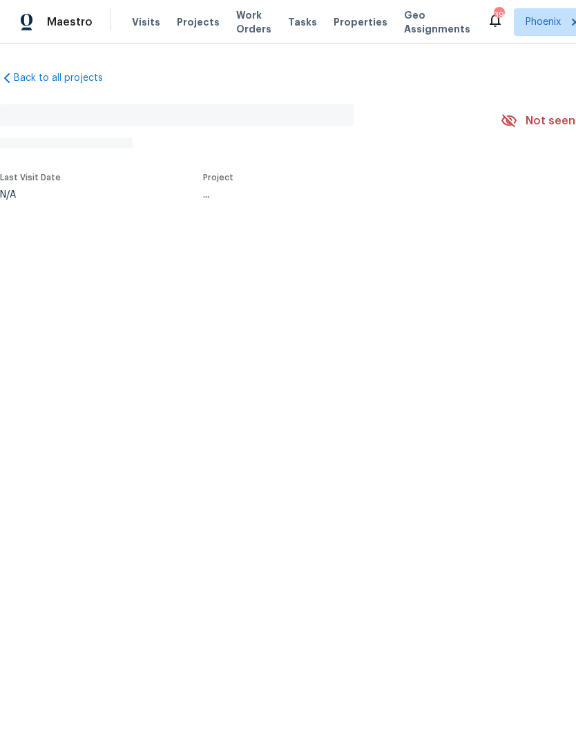
click at [236, 22] on span "Work Orders" at bounding box center [253, 22] width 35 height 28
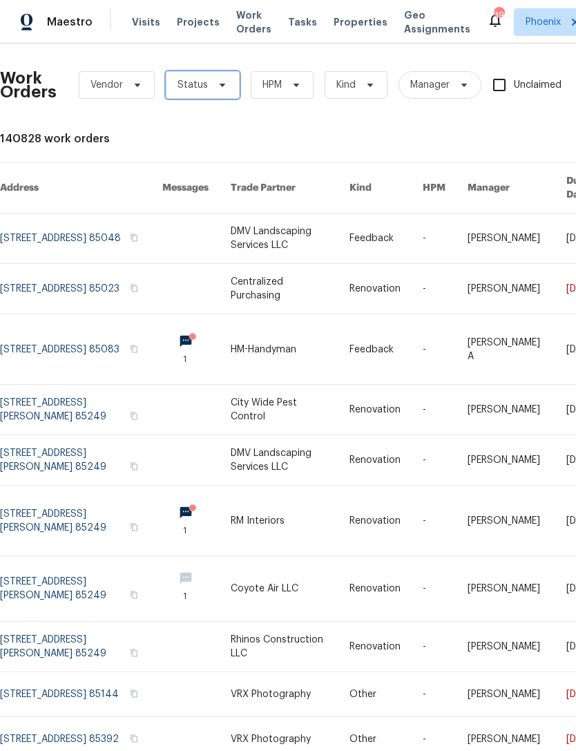
click at [206, 88] on span "Status" at bounding box center [203, 85] width 74 height 28
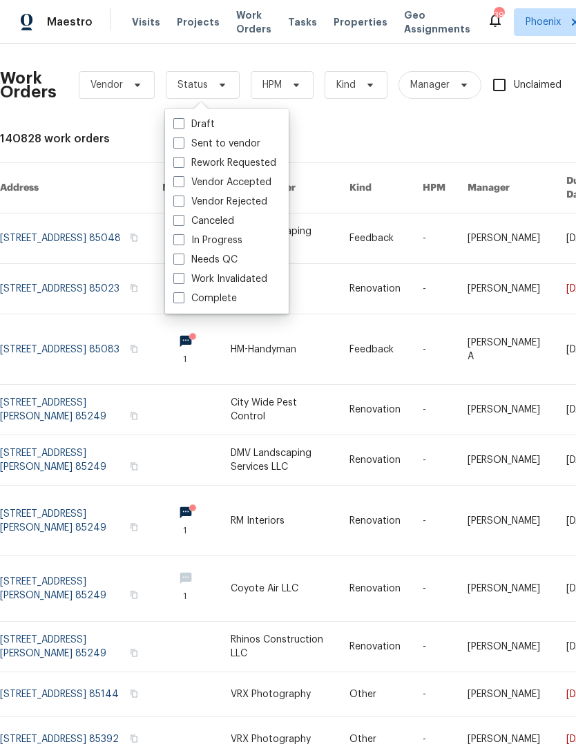
click at [215, 258] on label "Needs QC" at bounding box center [205, 260] width 64 height 14
click at [182, 258] on input "Needs QC" at bounding box center [177, 257] width 9 height 9
checkbox input "true"
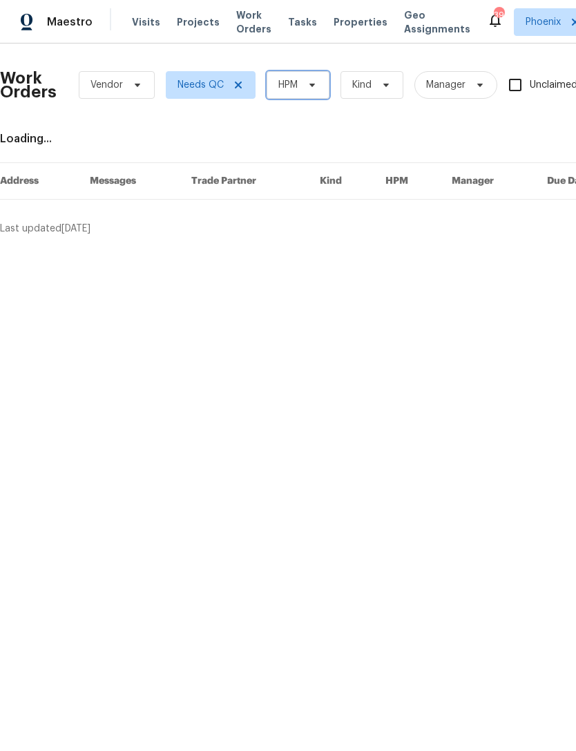
click at [321, 87] on span "HPM" at bounding box center [298, 85] width 63 height 28
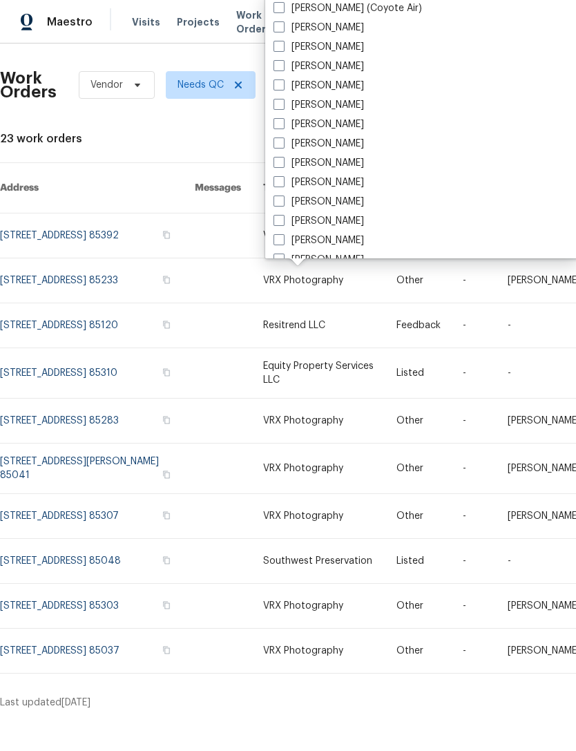
click at [329, 195] on label "[PERSON_NAME]" at bounding box center [318, 202] width 90 height 14
click at [282, 195] on input "[PERSON_NAME]" at bounding box center [277, 199] width 9 height 9
checkbox input "true"
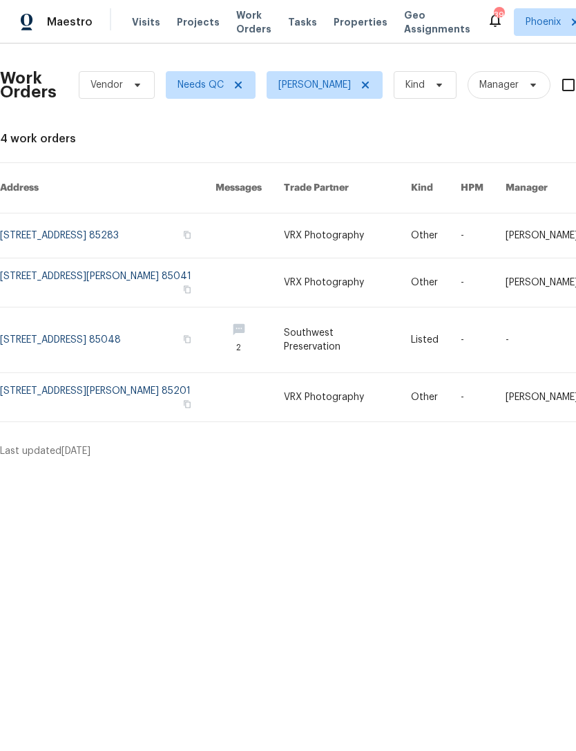
click at [81, 331] on link at bounding box center [107, 339] width 215 height 65
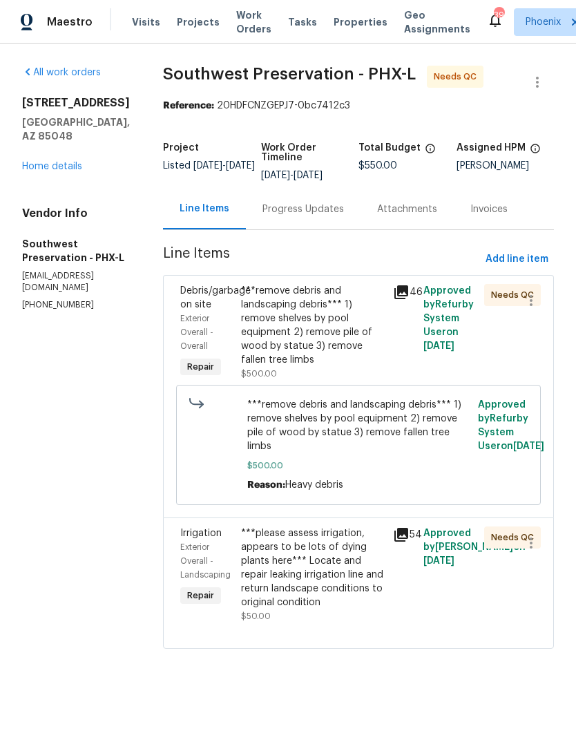
click at [300, 215] on div "Progress Updates" at bounding box center [302, 209] width 81 height 14
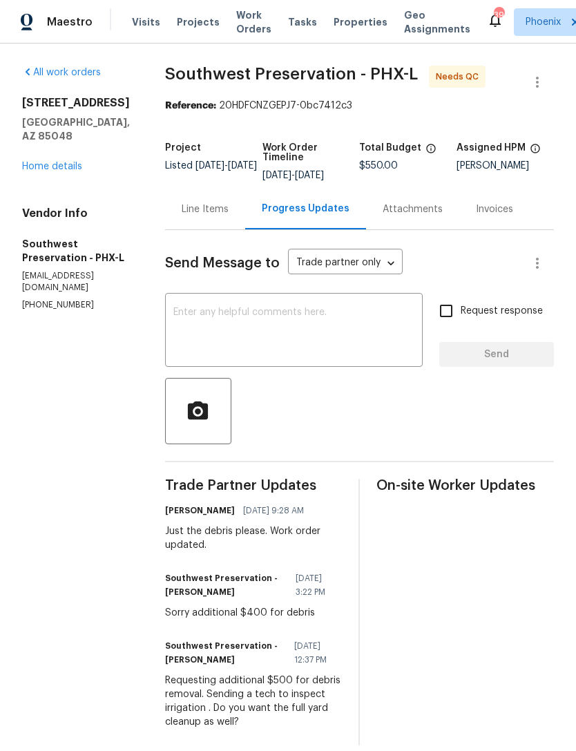
click at [209, 218] on div "Line Items" at bounding box center [205, 209] width 80 height 41
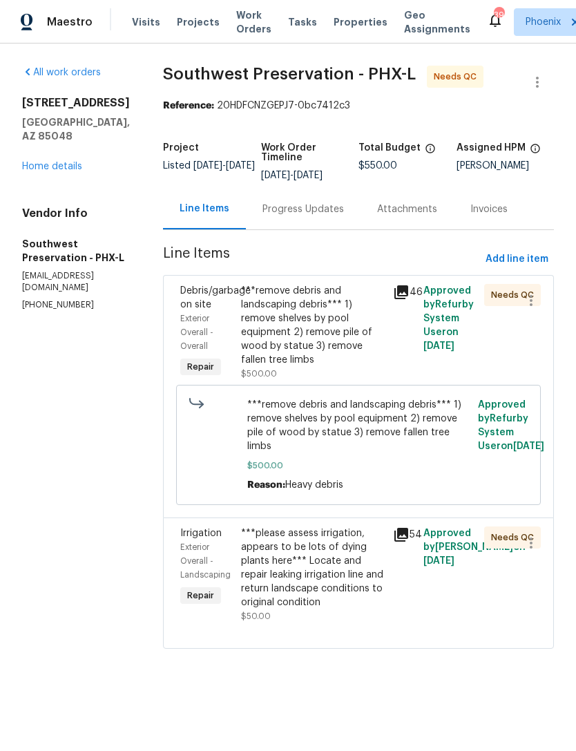
click at [293, 329] on div "***remove debris and landscaping debris*** 1) remove shelves by pool equipment …" at bounding box center [313, 325] width 144 height 83
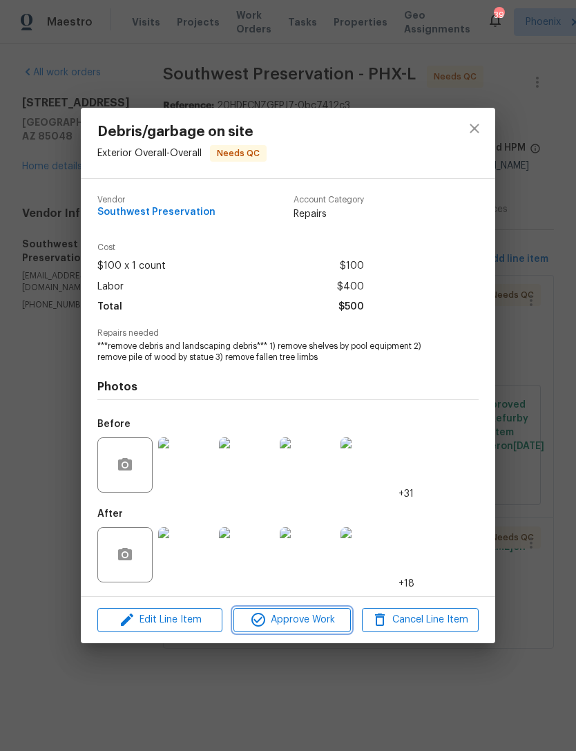
click at [319, 623] on span "Approve Work" at bounding box center [292, 619] width 108 height 17
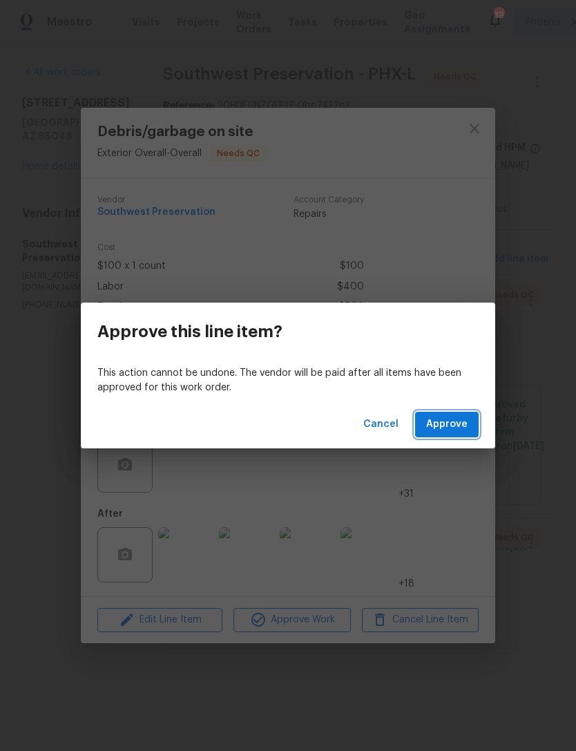
click at [455, 421] on span "Approve" at bounding box center [446, 424] width 41 height 17
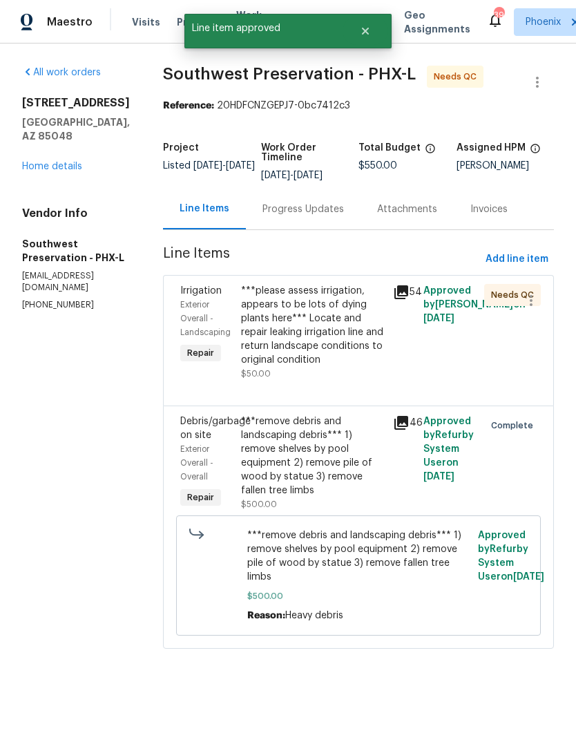
click at [296, 331] on div "***please assess irrigation, appears to be lots of dying plants here*** Locate …" at bounding box center [313, 325] width 144 height 83
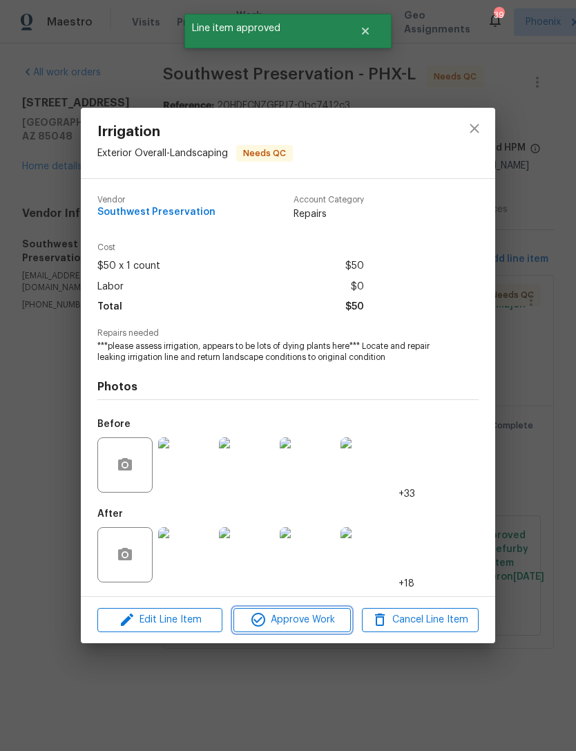
click at [317, 617] on span "Approve Work" at bounding box center [292, 619] width 108 height 17
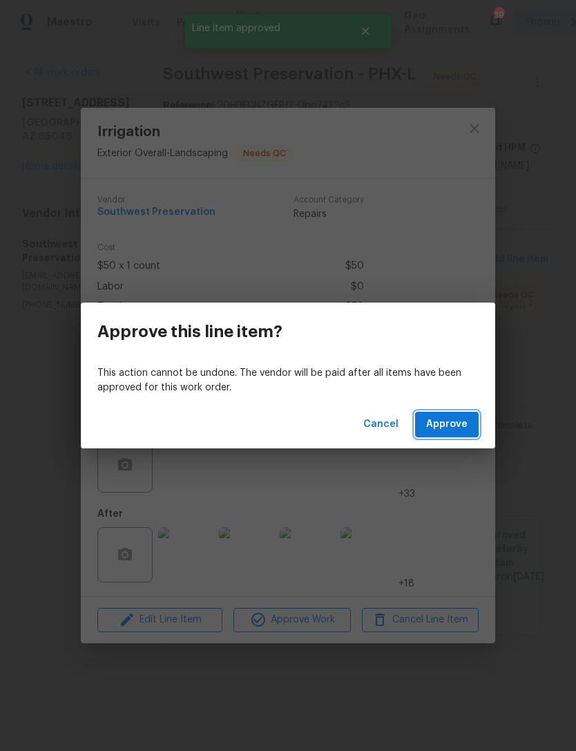
click at [460, 419] on span "Approve" at bounding box center [446, 424] width 41 height 17
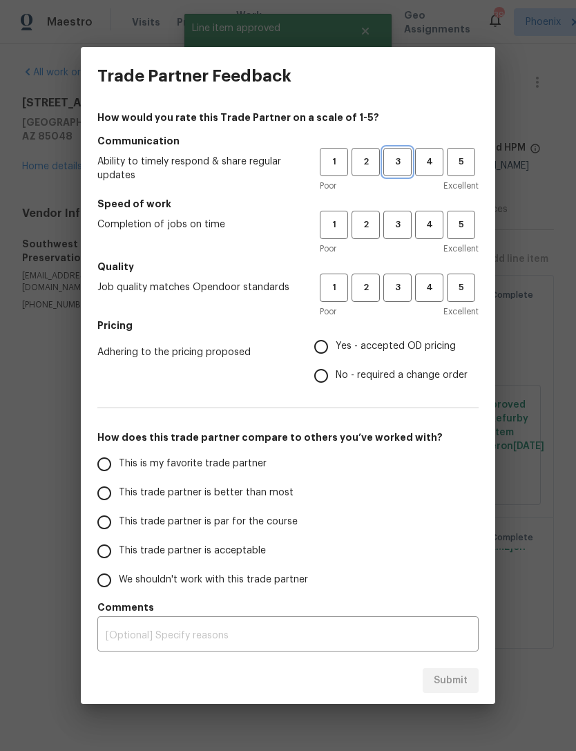
click at [398, 159] on span "3" at bounding box center [398, 162] width 26 height 16
click at [402, 226] on span "3" at bounding box center [398, 225] width 26 height 16
click at [400, 288] on span "3" at bounding box center [398, 288] width 26 height 16
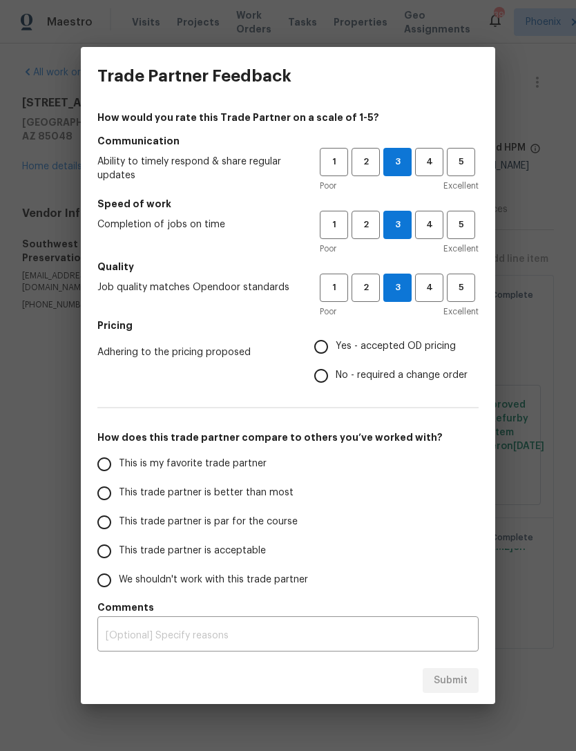
click at [320, 380] on input "No - required a change order" at bounding box center [321, 375] width 29 height 29
radio input "true"
click at [113, 495] on input "This trade partner is better than most" at bounding box center [104, 493] width 29 height 29
click at [441, 680] on span "Submit" at bounding box center [451, 680] width 34 height 17
radio input "true"
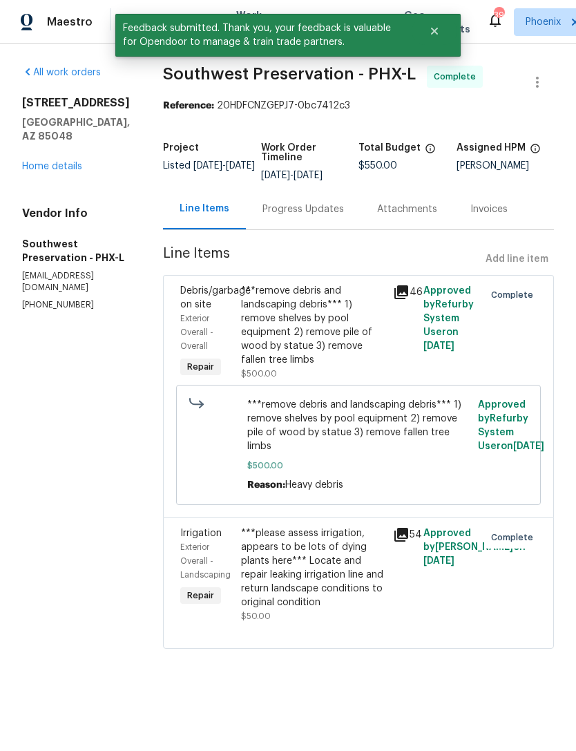
click at [50, 162] on link "Home details" at bounding box center [52, 167] width 60 height 10
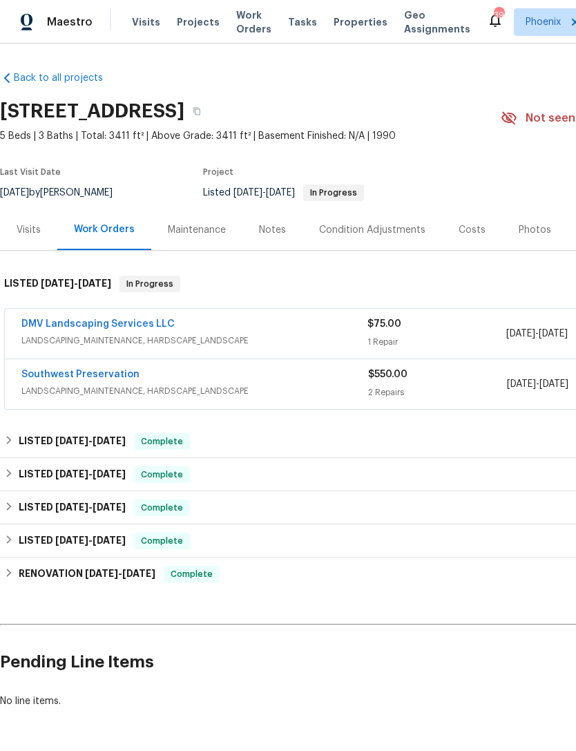
click at [248, 24] on span "Work Orders" at bounding box center [253, 22] width 35 height 28
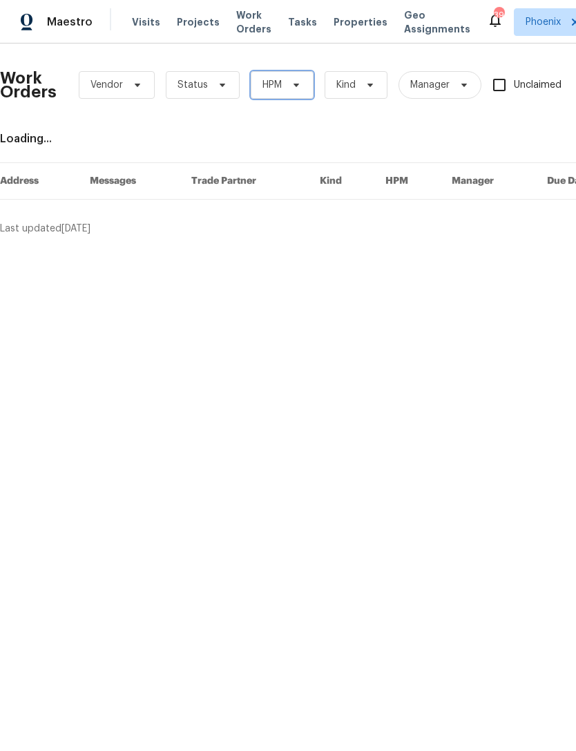
click at [291, 84] on icon at bounding box center [296, 84] width 11 height 11
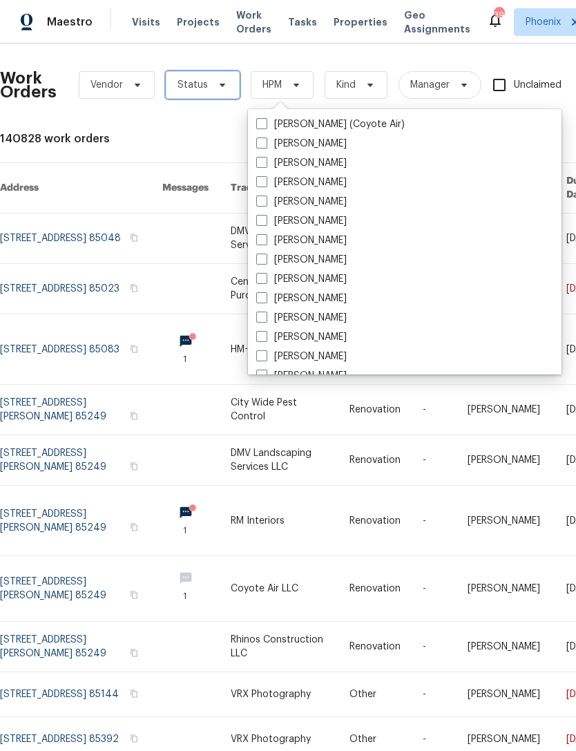
click at [226, 84] on span "Status" at bounding box center [203, 85] width 74 height 28
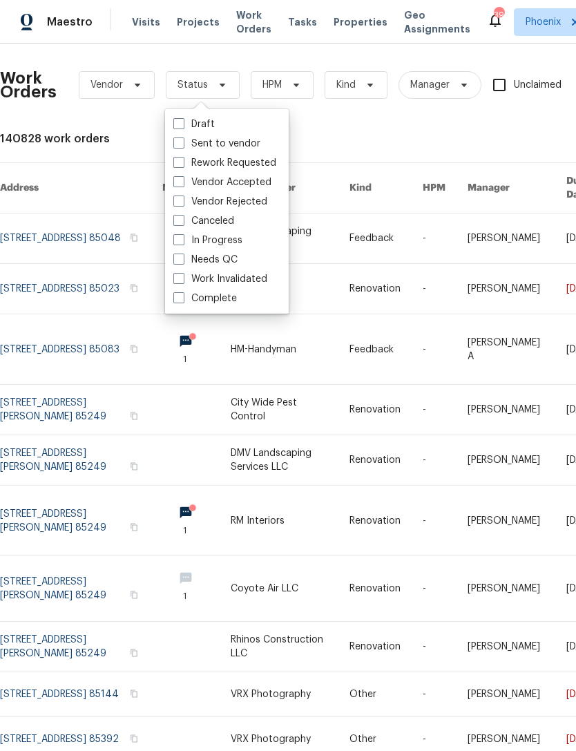
click at [216, 260] on label "Needs QC" at bounding box center [205, 260] width 64 height 14
click at [182, 260] on input "Needs QC" at bounding box center [177, 257] width 9 height 9
checkbox input "true"
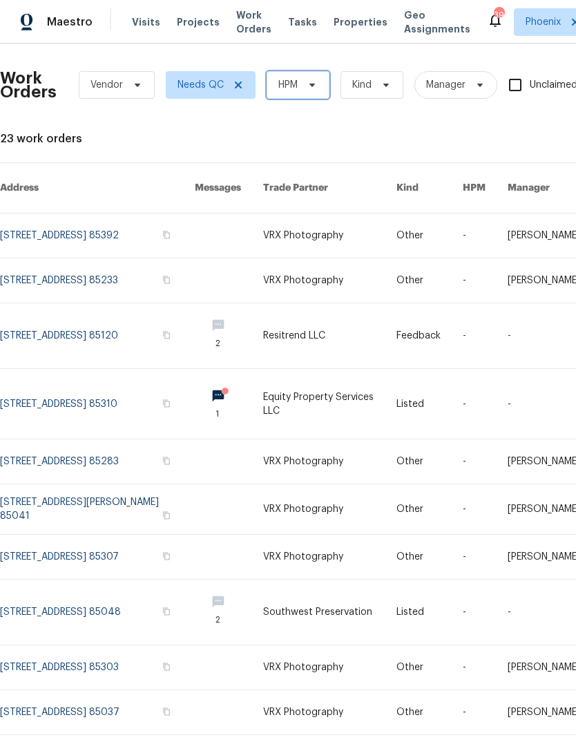
click at [310, 85] on icon at bounding box center [312, 84] width 11 height 11
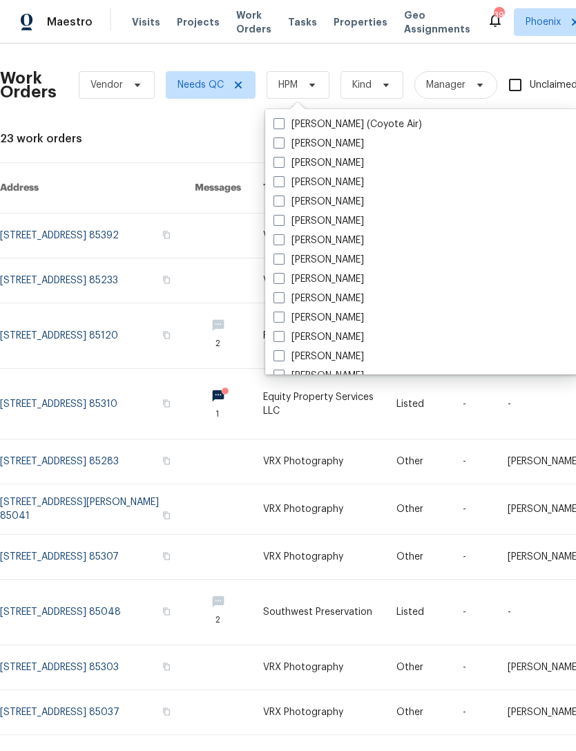
click at [311, 323] on label "[PERSON_NAME]" at bounding box center [318, 318] width 90 height 14
click at [282, 320] on input "[PERSON_NAME]" at bounding box center [277, 315] width 9 height 9
checkbox input "true"
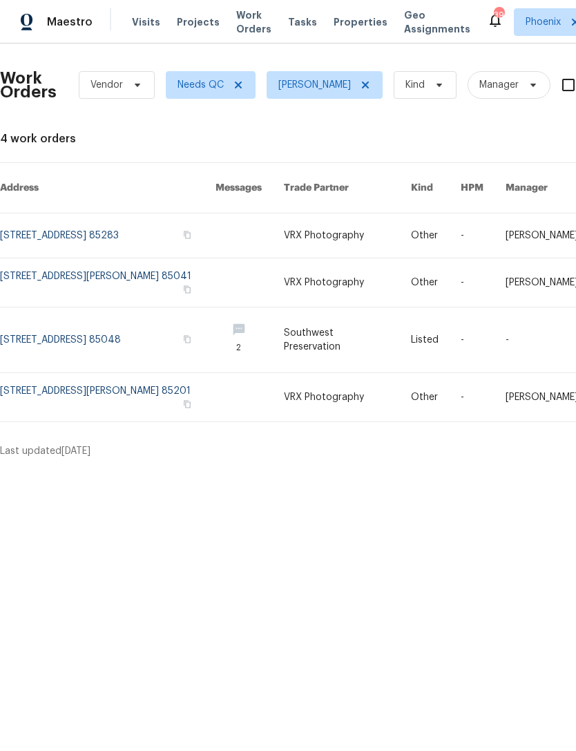
click at [164, 469] on html "Maestro Visits Projects Work Orders Tasks Properties Geo Assignments 39 Phoenix…" at bounding box center [288, 234] width 576 height 469
click at [367, 86] on icon at bounding box center [365, 84] width 7 height 7
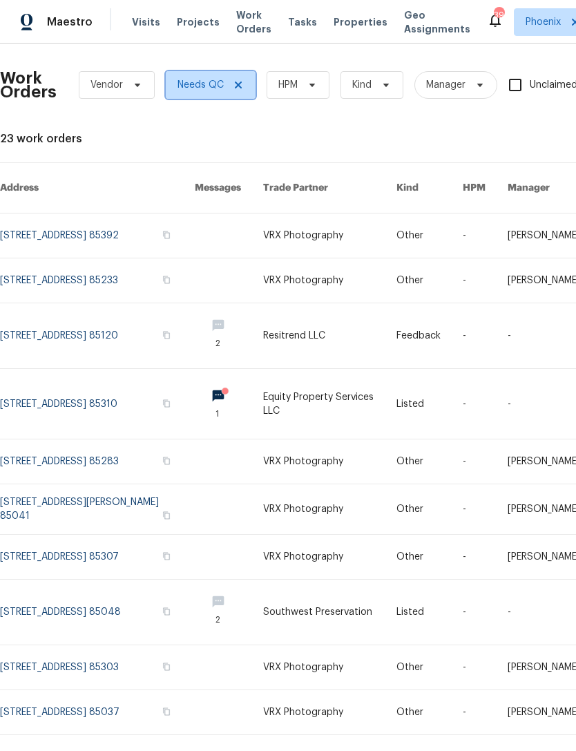
click at [235, 88] on icon at bounding box center [238, 84] width 11 height 11
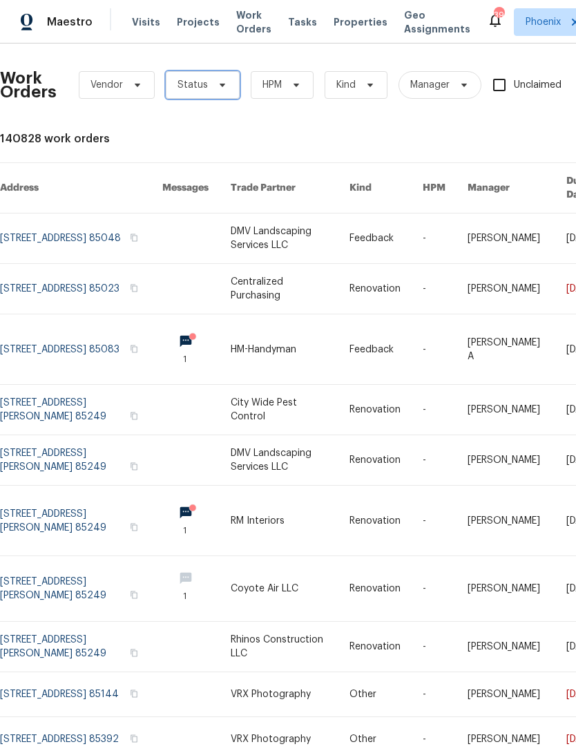
click at [191, 87] on span "Status" at bounding box center [192, 85] width 30 height 14
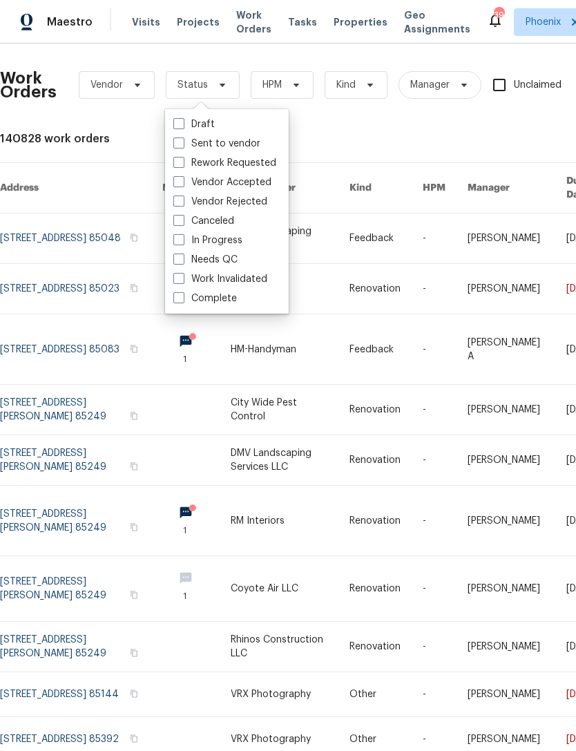
click at [207, 239] on label "In Progress" at bounding box center [207, 240] width 69 height 14
click at [182, 239] on input "In Progress" at bounding box center [177, 237] width 9 height 9
checkbox input "true"
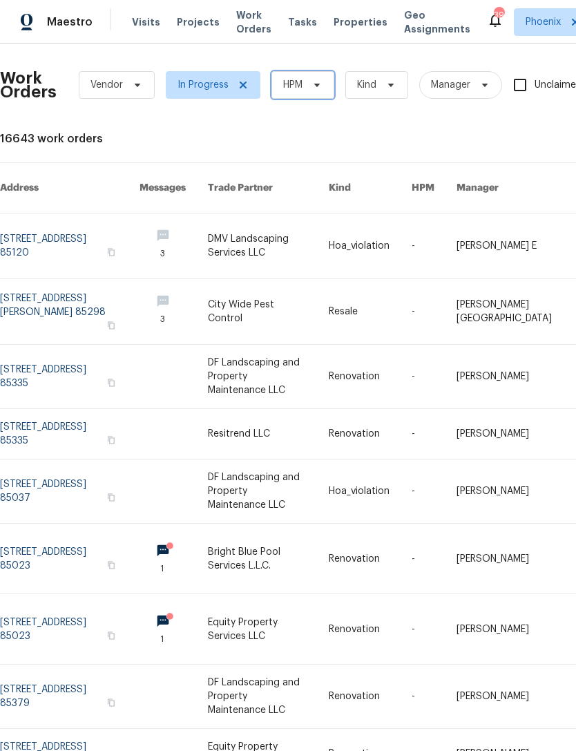
click at [316, 84] on icon at bounding box center [317, 85] width 6 height 3
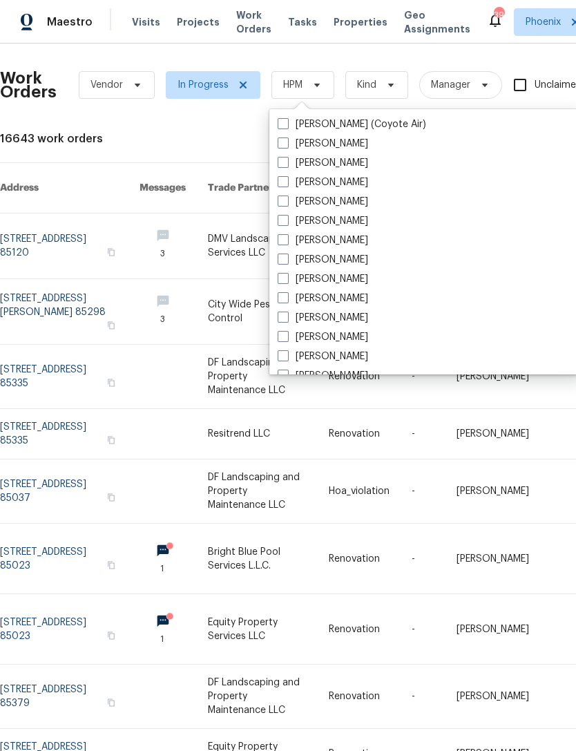
click at [342, 318] on label "[PERSON_NAME]" at bounding box center [323, 318] width 90 height 14
click at [287, 318] on input "[PERSON_NAME]" at bounding box center [282, 315] width 9 height 9
checkbox input "true"
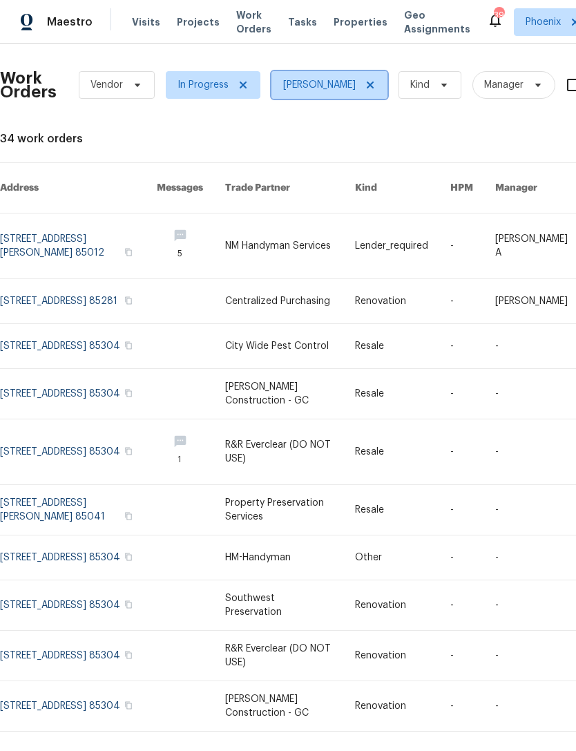
click at [372, 86] on icon at bounding box center [370, 84] width 11 height 11
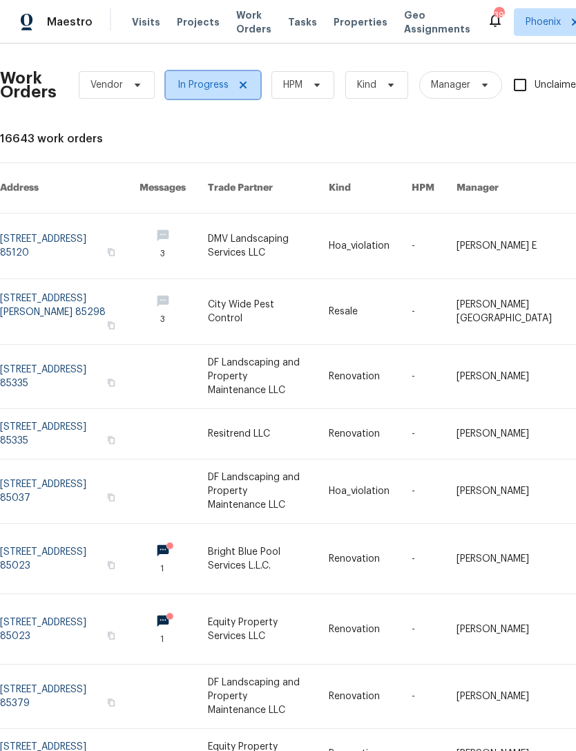
click at [243, 88] on icon at bounding box center [243, 84] width 11 height 11
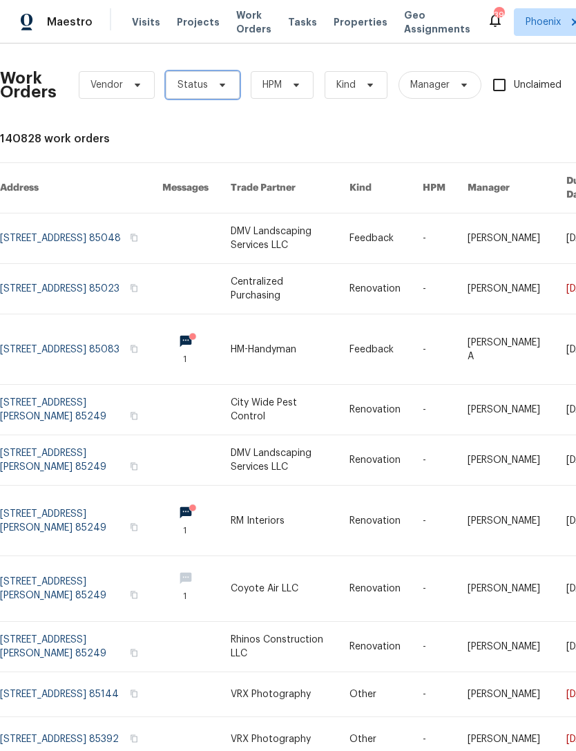
click at [196, 81] on span "Status" at bounding box center [192, 85] width 30 height 14
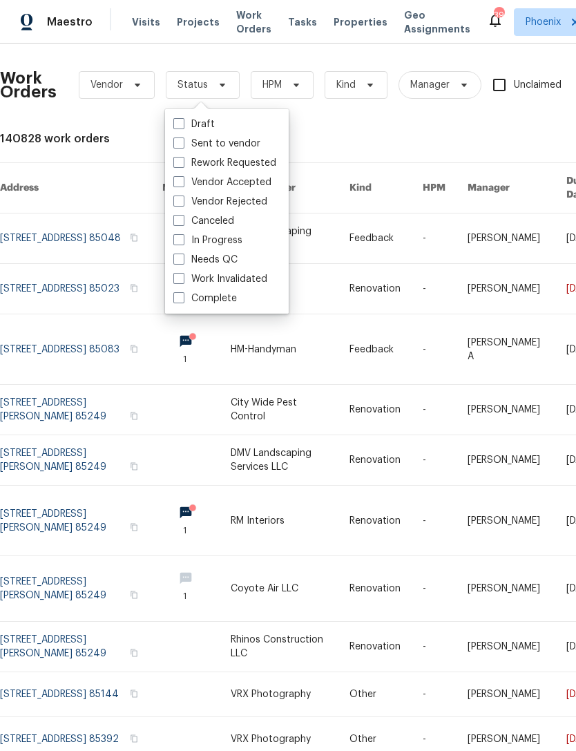
click at [218, 253] on label "Needs QC" at bounding box center [205, 260] width 64 height 14
click at [182, 253] on input "Needs QC" at bounding box center [177, 257] width 9 height 9
checkbox input "true"
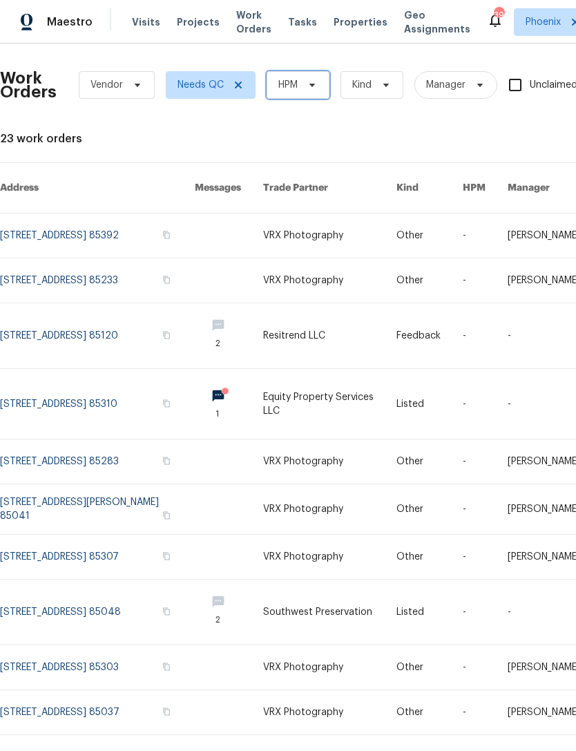
click at [313, 84] on icon at bounding box center [312, 85] width 6 height 3
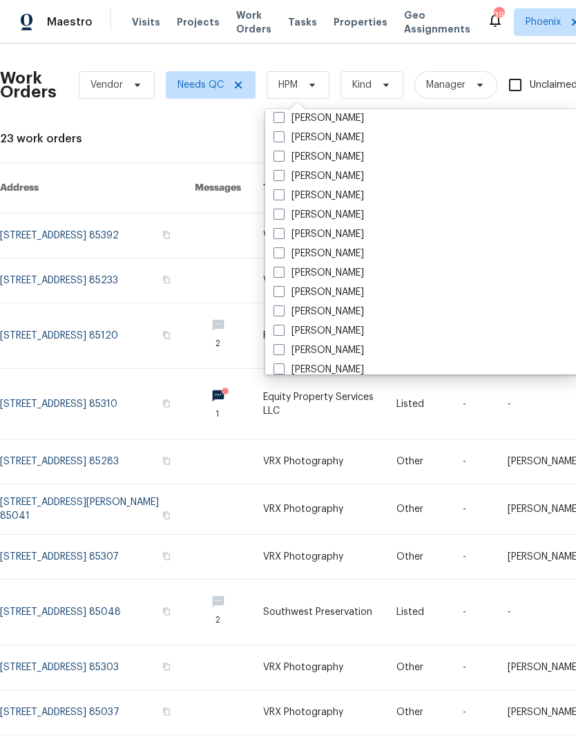
scroll to position [740, 0]
click at [337, 298] on label "Nick Pulliam" at bounding box center [318, 293] width 90 height 14
click at [282, 295] on input "Nick Pulliam" at bounding box center [277, 290] width 9 height 9
checkbox input "true"
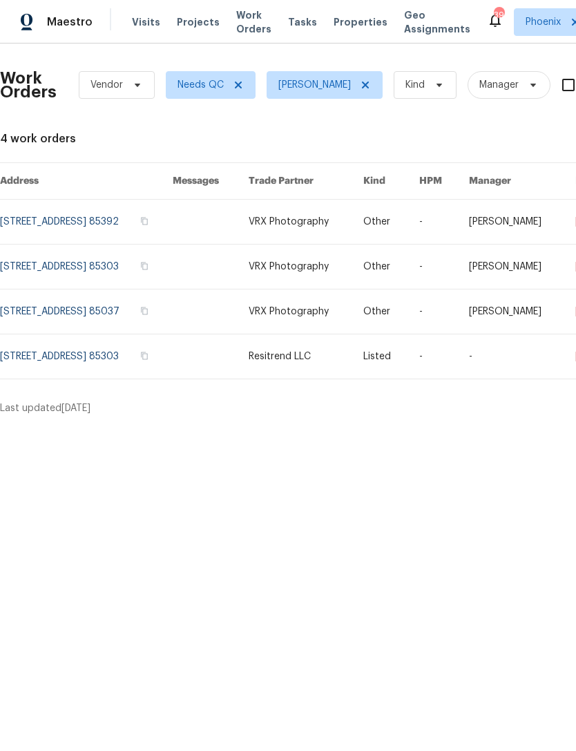
click at [104, 356] on link at bounding box center [86, 356] width 173 height 44
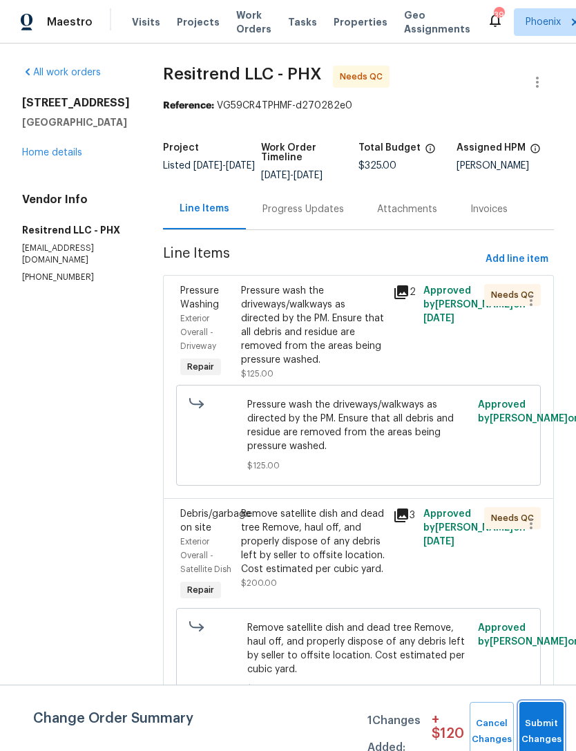
click at [541, 722] on button "Submit Changes" at bounding box center [541, 731] width 44 height 59
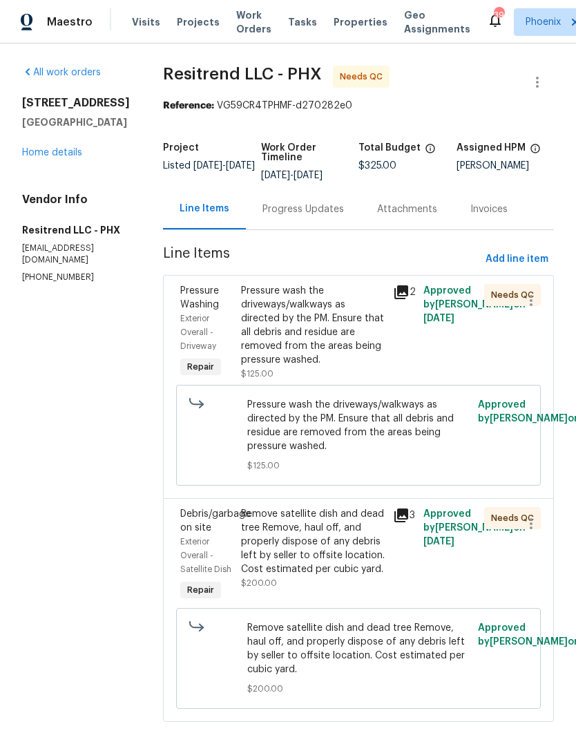
click at [289, 210] on div "Progress Updates" at bounding box center [302, 209] width 81 height 14
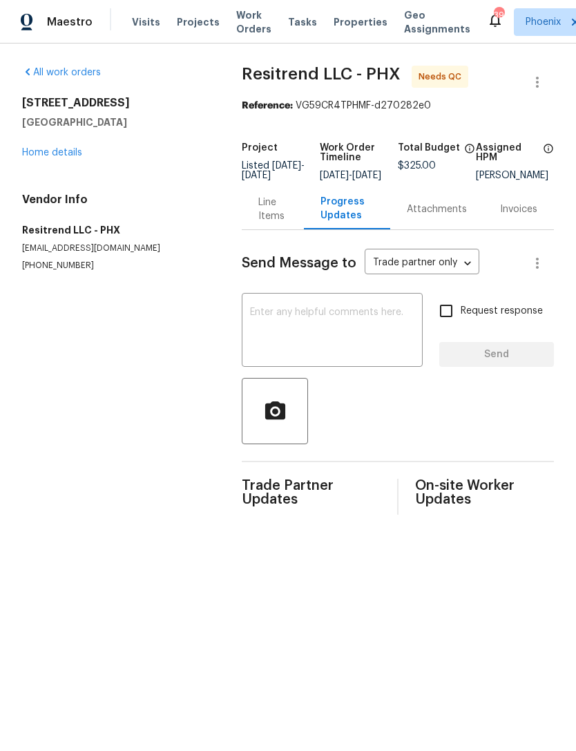
click at [264, 205] on div "Line Items" at bounding box center [272, 209] width 28 height 28
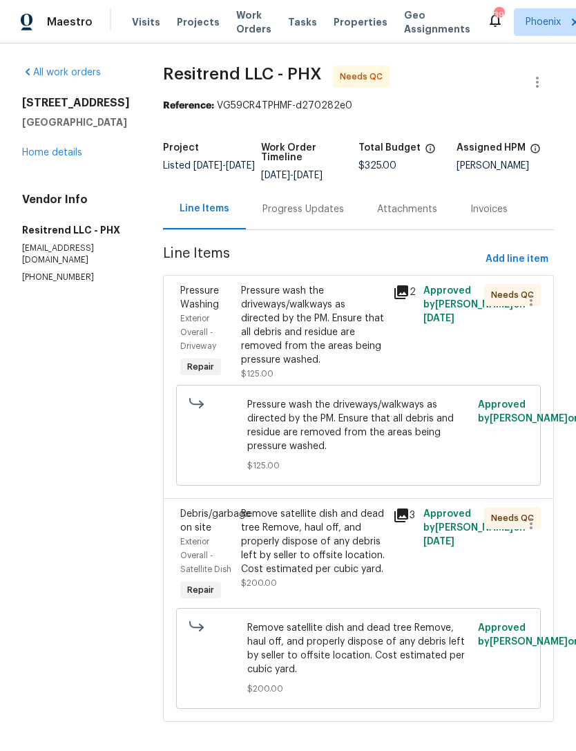
scroll to position [14, 0]
click at [305, 321] on div "Pressure wash the driveways/walkways as directed by the PM. Ensure that all deb…" at bounding box center [313, 325] width 144 height 83
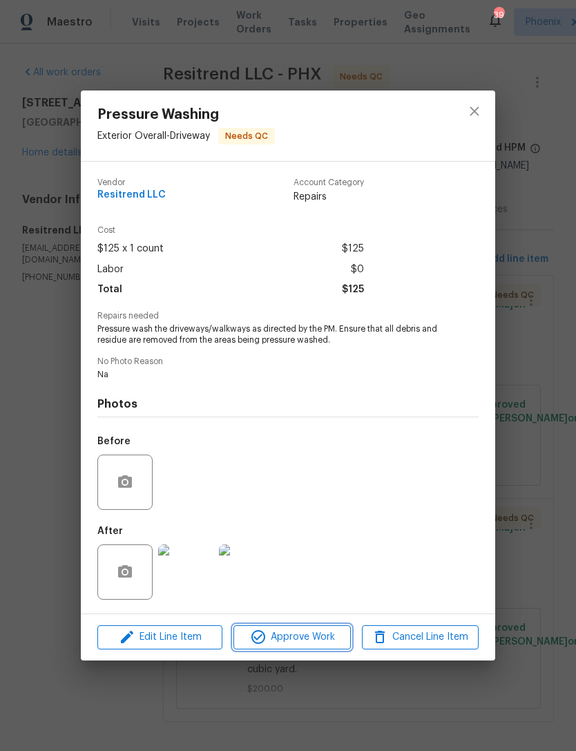
click at [319, 642] on span "Approve Work" at bounding box center [292, 636] width 108 height 17
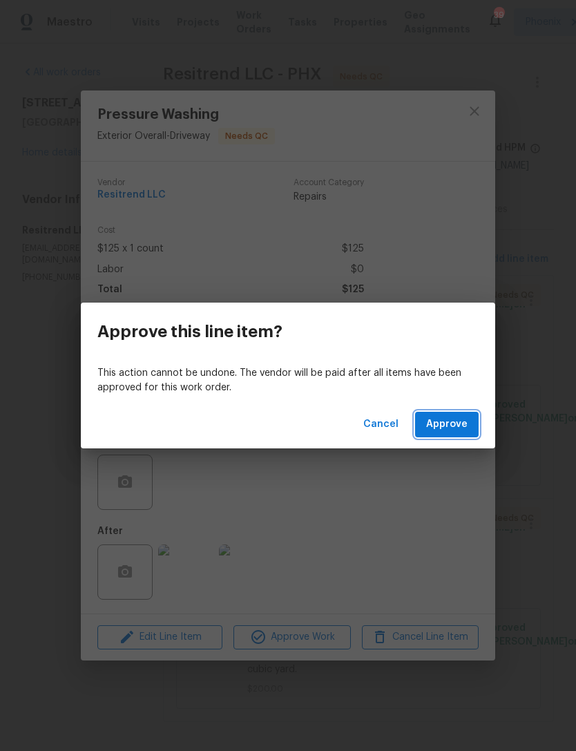
click at [454, 426] on span "Approve" at bounding box center [446, 424] width 41 height 17
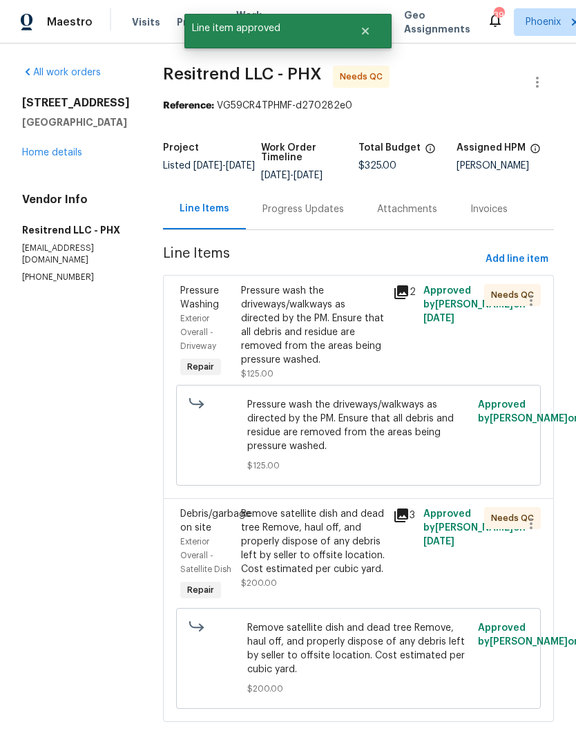
scroll to position [0, 0]
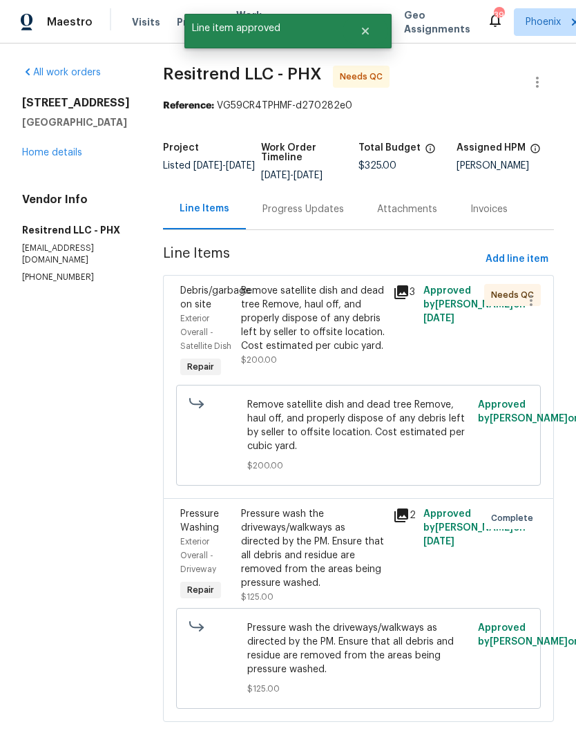
click at [314, 333] on div "Remove satellite dish and dead tree Remove, haul off, and properly dispose of a…" at bounding box center [313, 318] width 144 height 69
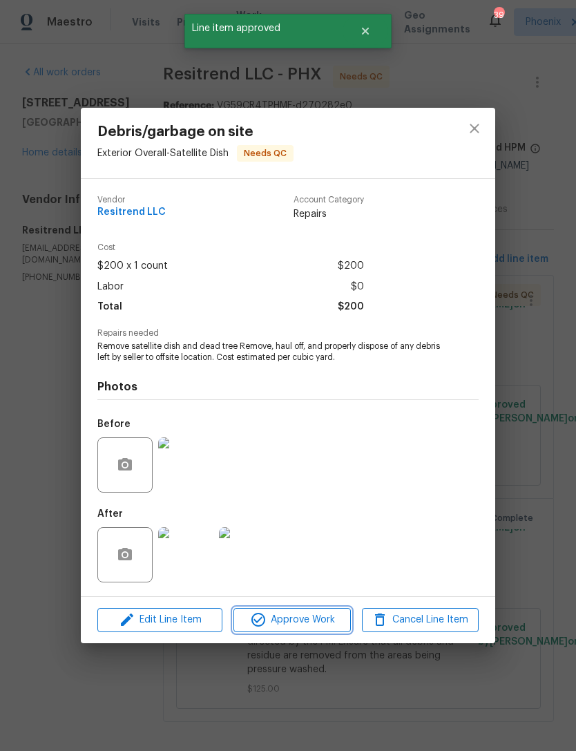
click at [319, 624] on span "Approve Work" at bounding box center [292, 619] width 108 height 17
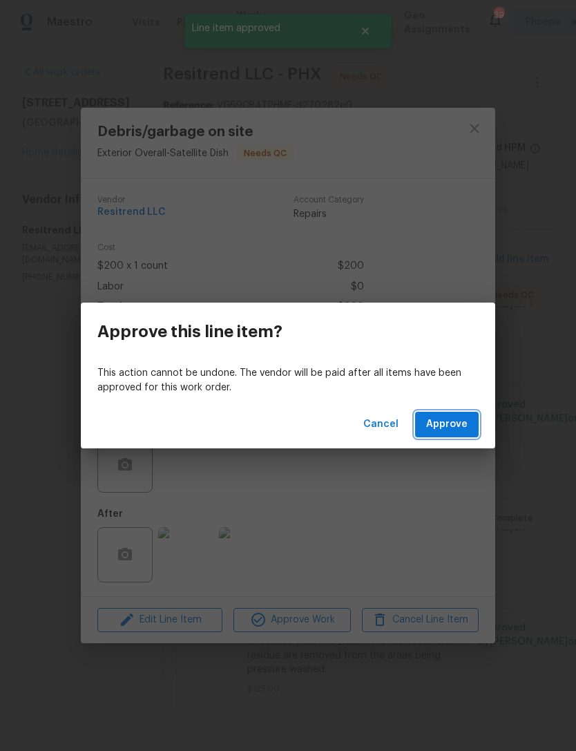
click at [454, 421] on span "Approve" at bounding box center [446, 424] width 41 height 17
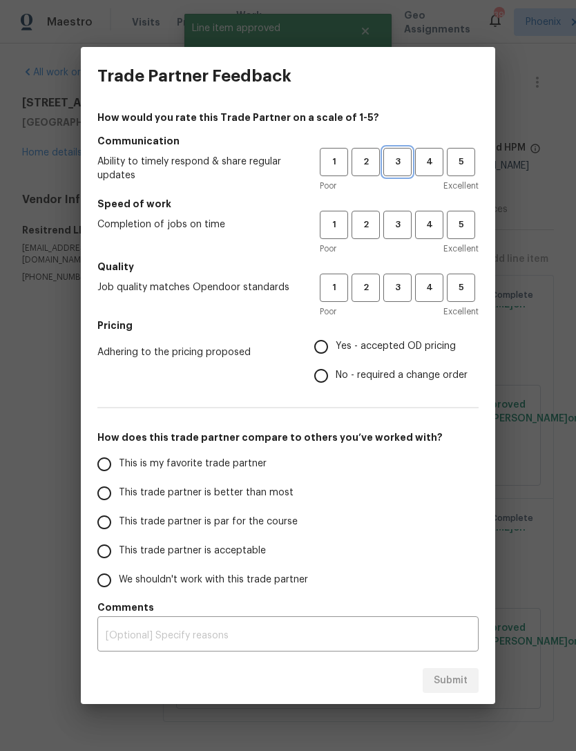
click at [395, 158] on span "3" at bounding box center [398, 162] width 26 height 16
click at [404, 222] on span "3" at bounding box center [398, 225] width 26 height 16
click at [401, 294] on span "3" at bounding box center [398, 288] width 26 height 16
click at [318, 383] on input "No - required a change order" at bounding box center [321, 375] width 29 height 29
radio input "true"
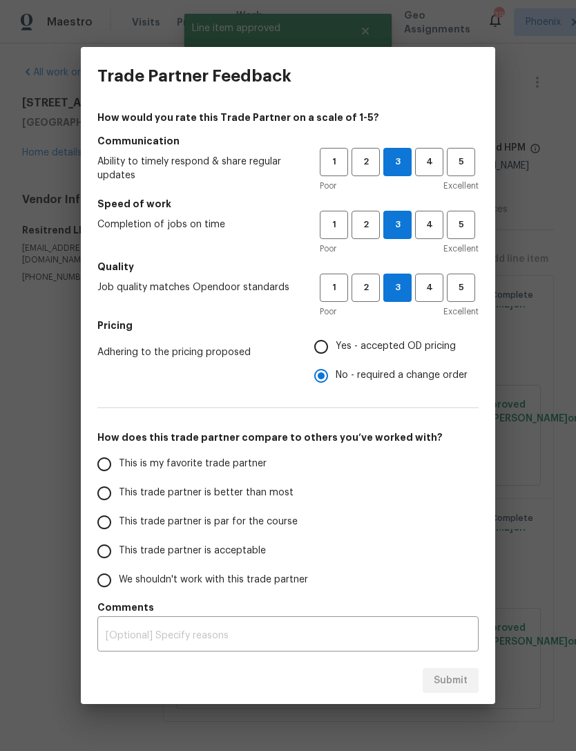
click at [101, 526] on input "This trade partner is par for the course" at bounding box center [104, 522] width 29 height 29
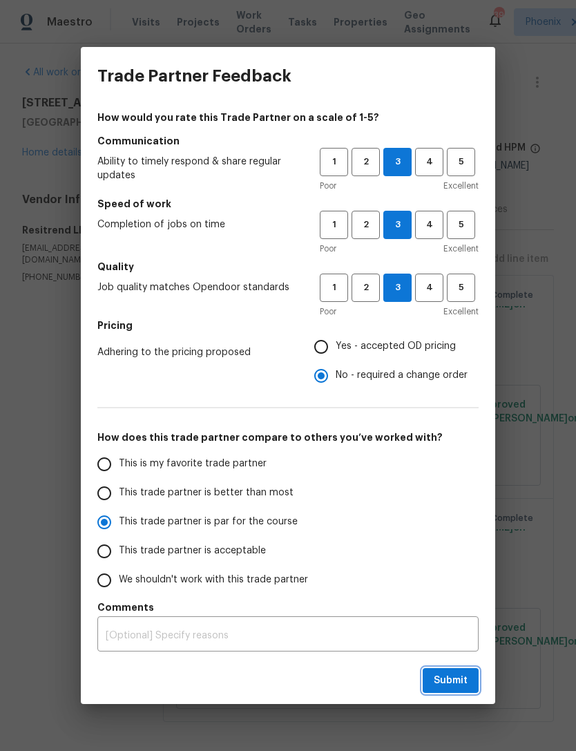
click at [466, 678] on span "Submit" at bounding box center [451, 680] width 34 height 17
radio input "true"
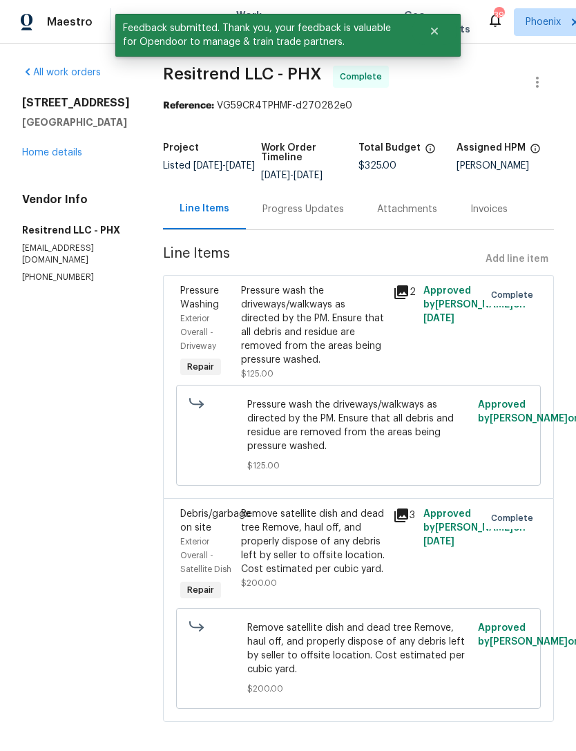
click at [52, 148] on link "Home details" at bounding box center [52, 153] width 60 height 10
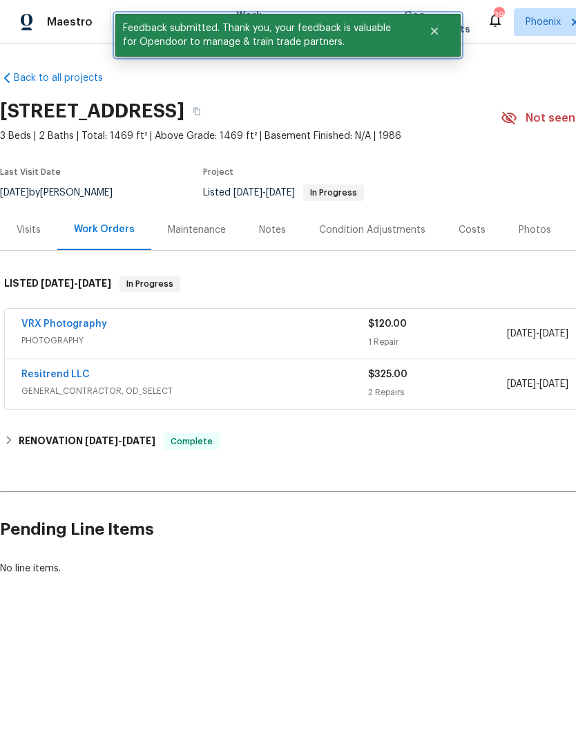
click at [441, 32] on button "Close" at bounding box center [435, 31] width 46 height 28
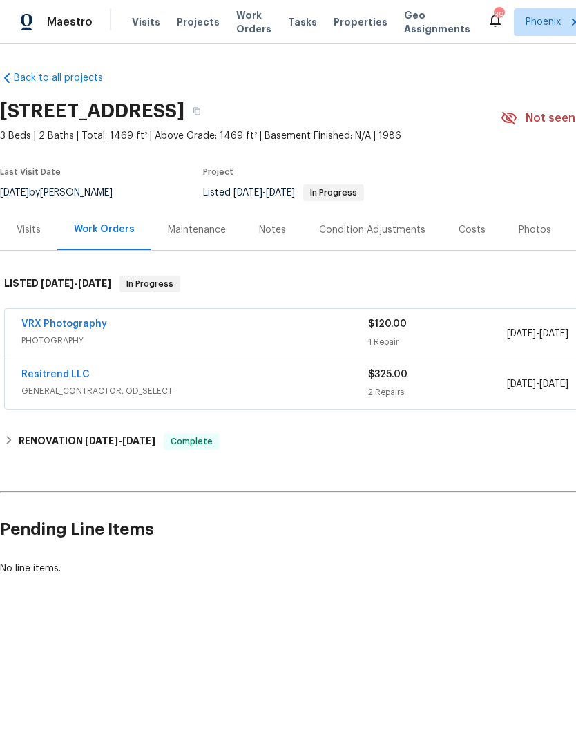
click at [238, 32] on span "Work Orders" at bounding box center [253, 22] width 35 height 28
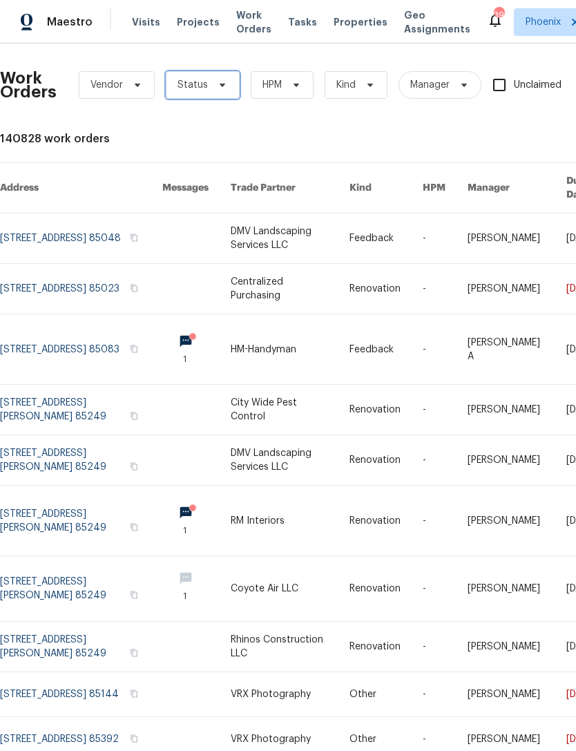
click at [204, 88] on span "Status" at bounding box center [192, 85] width 30 height 14
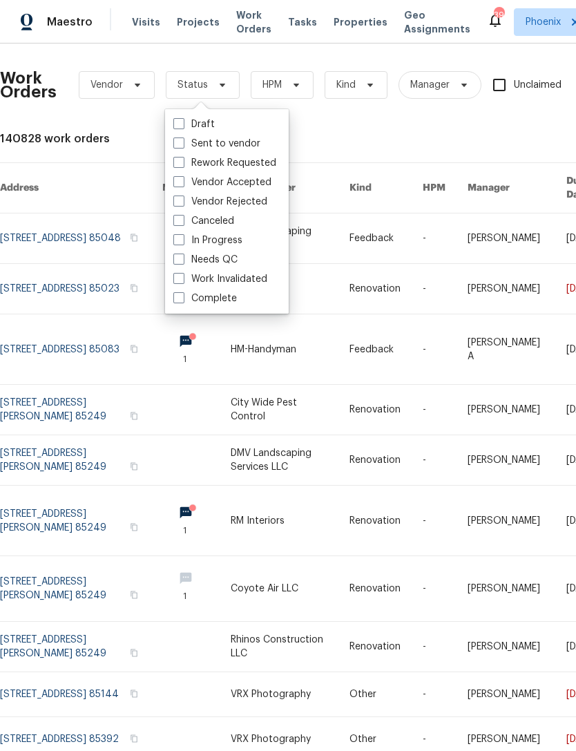
click at [215, 261] on label "Needs QC" at bounding box center [205, 260] width 64 height 14
click at [182, 261] on input "Needs QC" at bounding box center [177, 257] width 9 height 9
checkbox input "true"
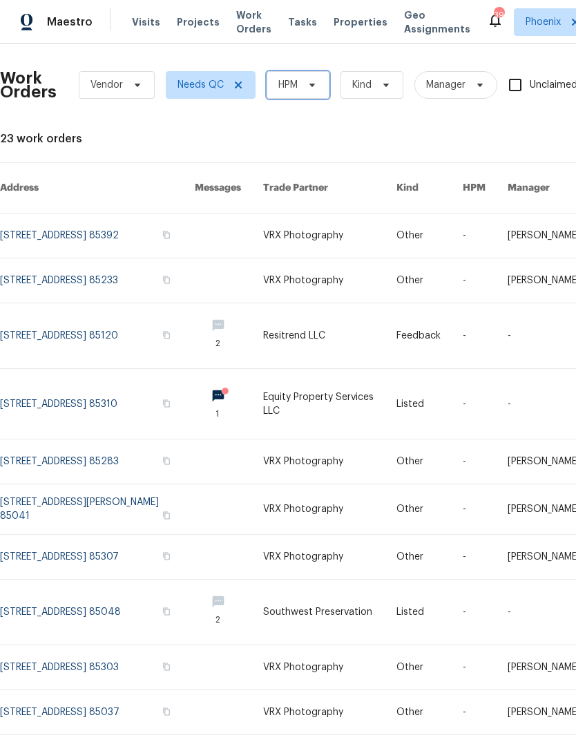
click at [309, 84] on icon at bounding box center [312, 84] width 11 height 11
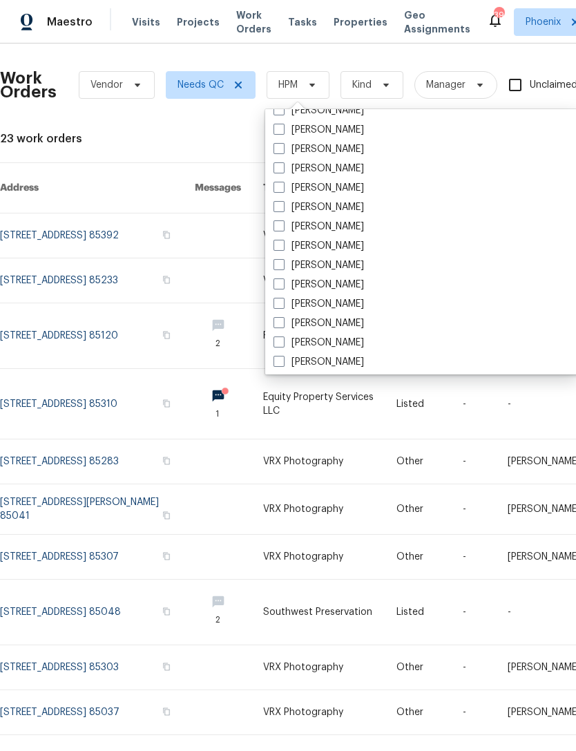
scroll to position [418, 0]
click at [327, 230] on label "Jeremy Van Kirk" at bounding box center [318, 228] width 90 height 14
click at [282, 230] on input "Jeremy Van Kirk" at bounding box center [277, 225] width 9 height 9
checkbox input "true"
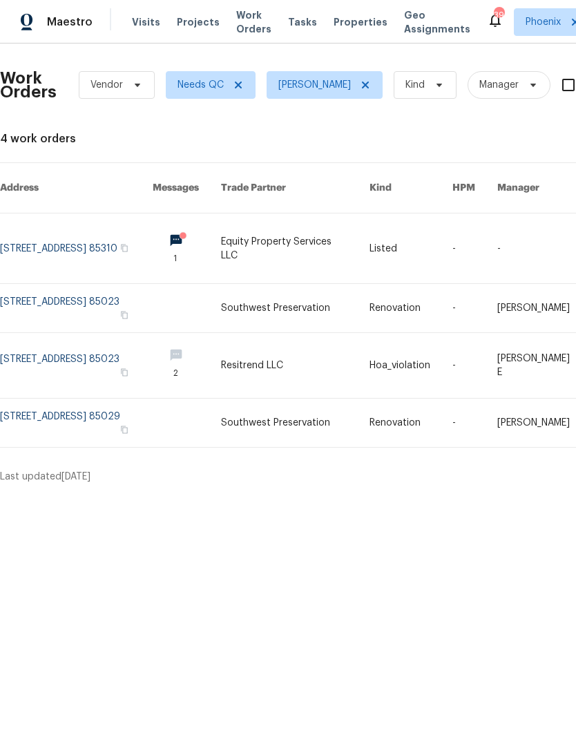
click at [203, 494] on html "Maestro Visits Projects Work Orders Tasks Properties Geo Assignments 39 Phoenix…" at bounding box center [288, 247] width 576 height 494
click at [378, 85] on span "Jeremy Van Kirk" at bounding box center [325, 85] width 116 height 28
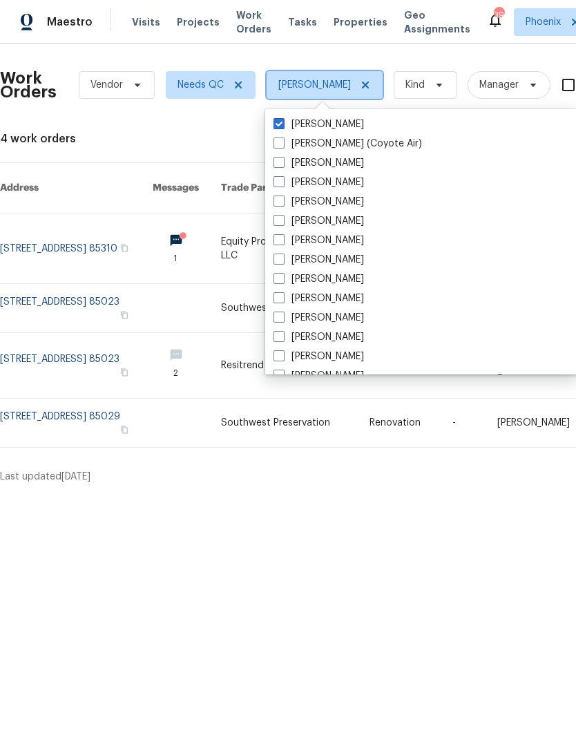
click at [349, 87] on span "Jeremy Van Kirk" at bounding box center [325, 85] width 116 height 28
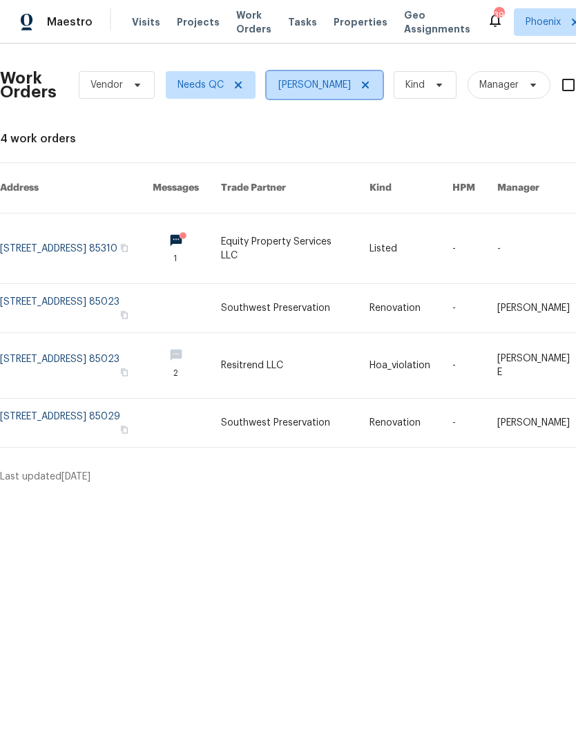
click at [356, 86] on span at bounding box center [363, 84] width 15 height 11
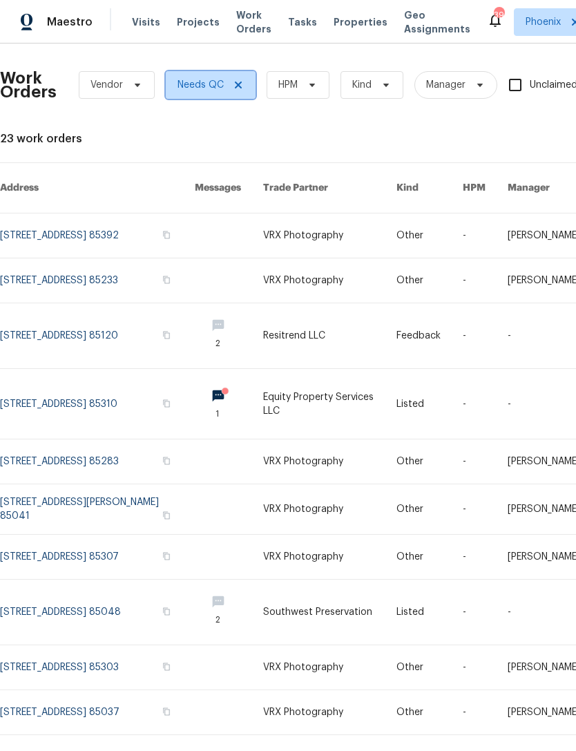
click at [233, 88] on icon at bounding box center [238, 84] width 11 height 11
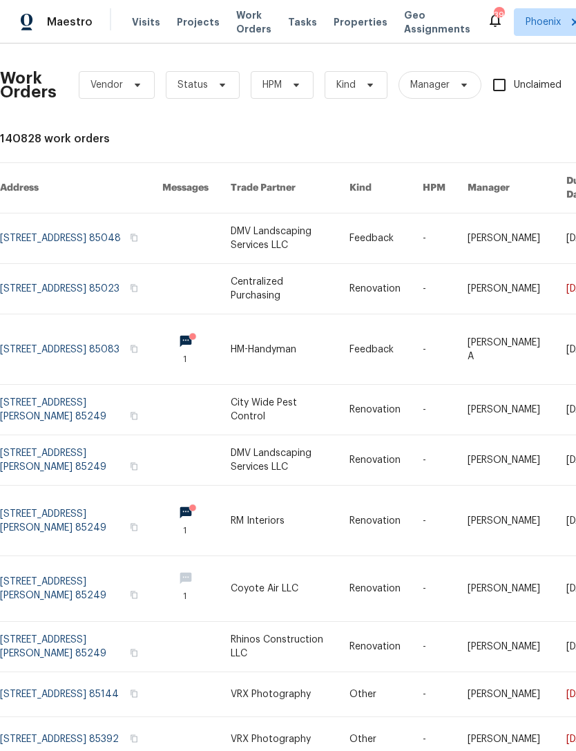
click at [245, 17] on span "Work Orders" at bounding box center [253, 22] width 35 height 28
click at [287, 90] on span at bounding box center [294, 84] width 15 height 11
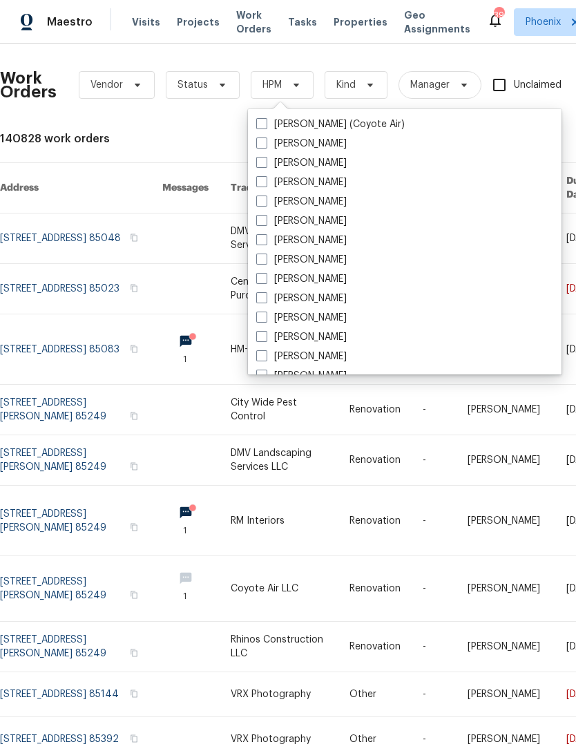
click at [317, 321] on label "[PERSON_NAME]" at bounding box center [301, 318] width 90 height 14
click at [265, 320] on input "[PERSON_NAME]" at bounding box center [260, 315] width 9 height 9
checkbox input "true"
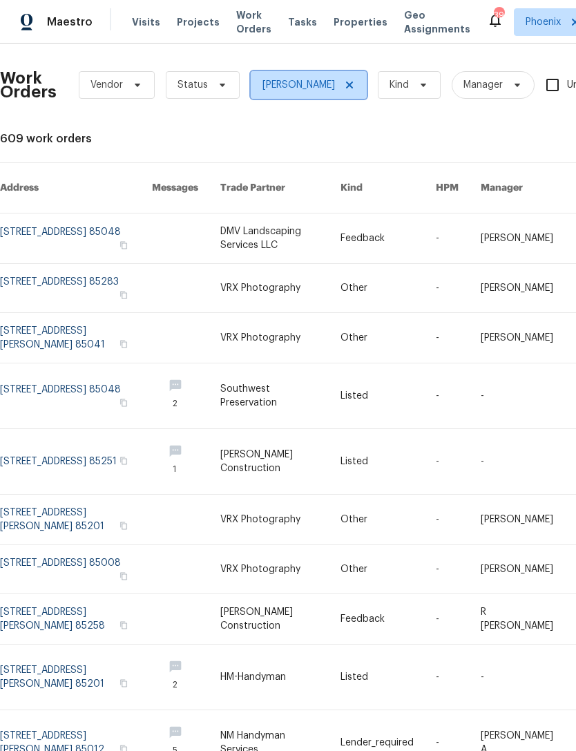
click at [342, 84] on span at bounding box center [347, 84] width 15 height 11
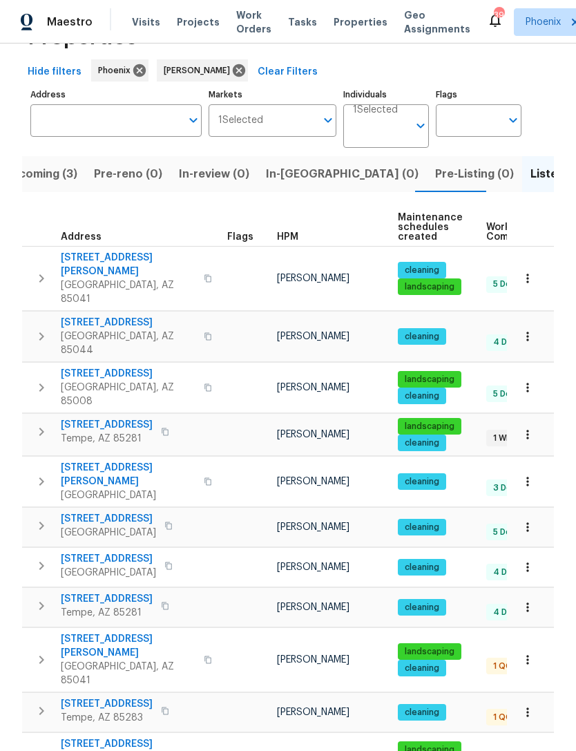
scroll to position [81, 0]
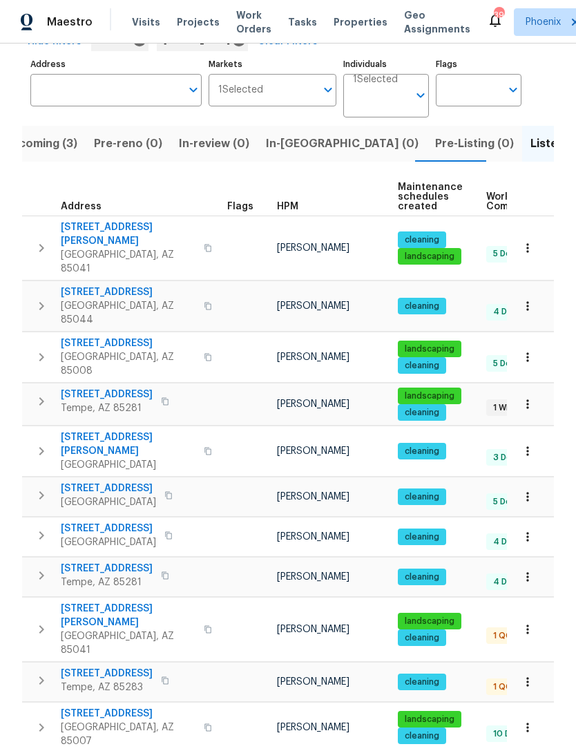
click at [90, 458] on span "[GEOGRAPHIC_DATA]" at bounding box center [128, 465] width 135 height 14
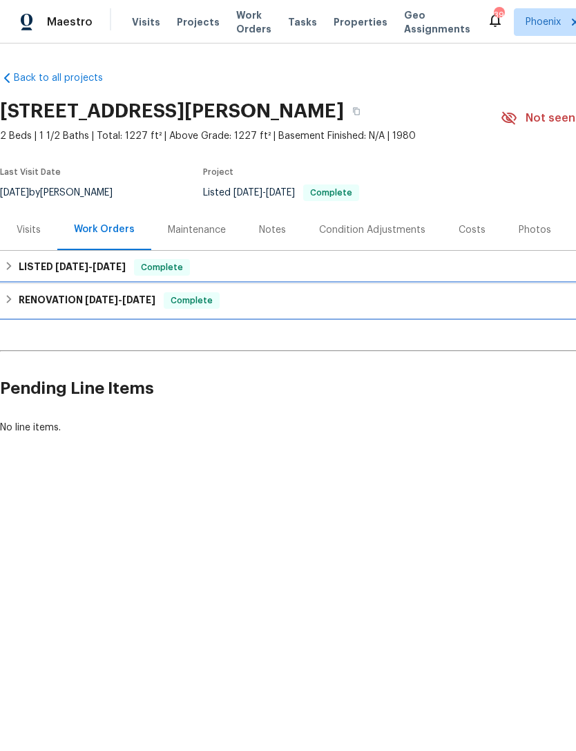
click at [99, 308] on h6 "RENOVATION [DATE] - [DATE]" at bounding box center [87, 300] width 137 height 17
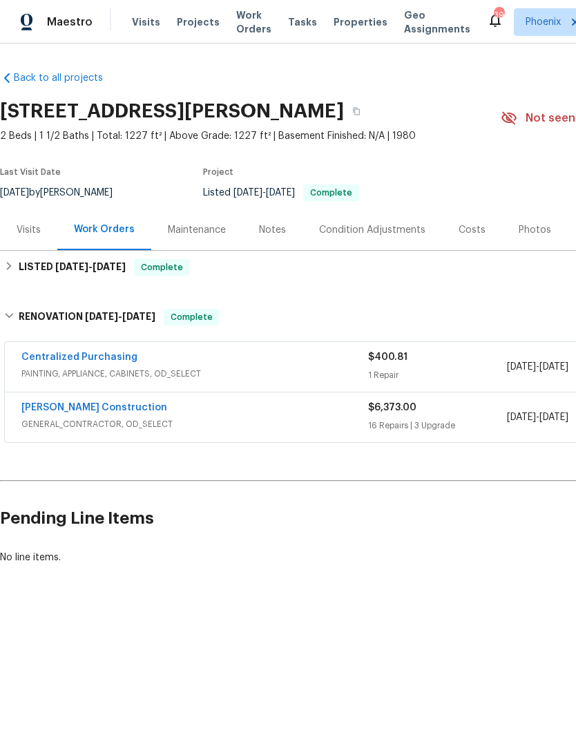
click at [77, 409] on link "[PERSON_NAME] Construction" at bounding box center [94, 408] width 146 height 10
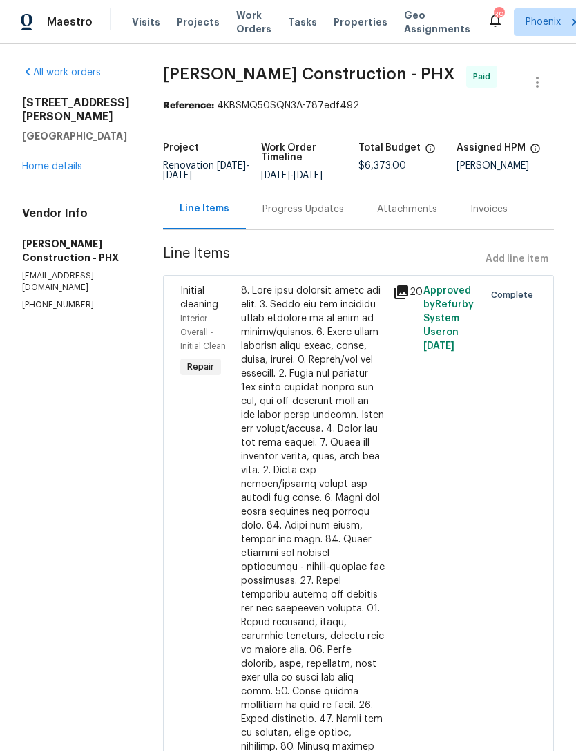
click at [39, 162] on link "Home details" at bounding box center [52, 167] width 60 height 10
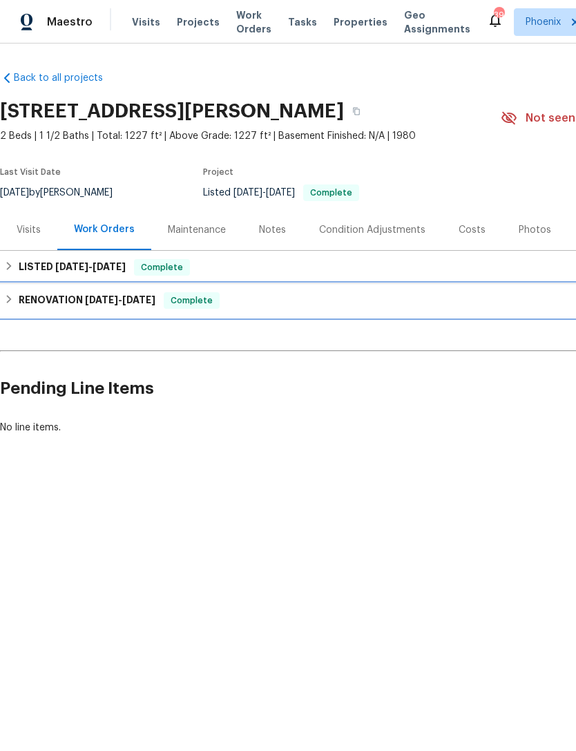
click at [48, 313] on div "RENOVATION [DATE] - [DATE] Complete" at bounding box center [390, 300] width 780 height 33
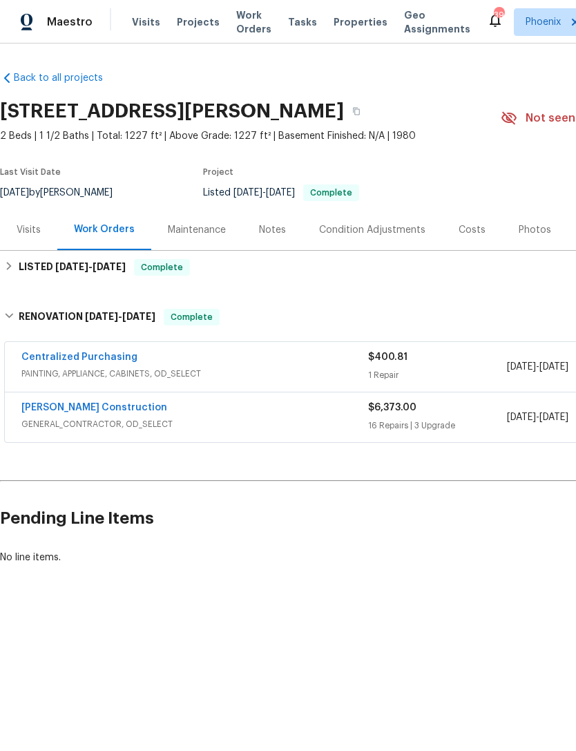
click at [42, 410] on link "[PERSON_NAME] Construction" at bounding box center [94, 408] width 146 height 10
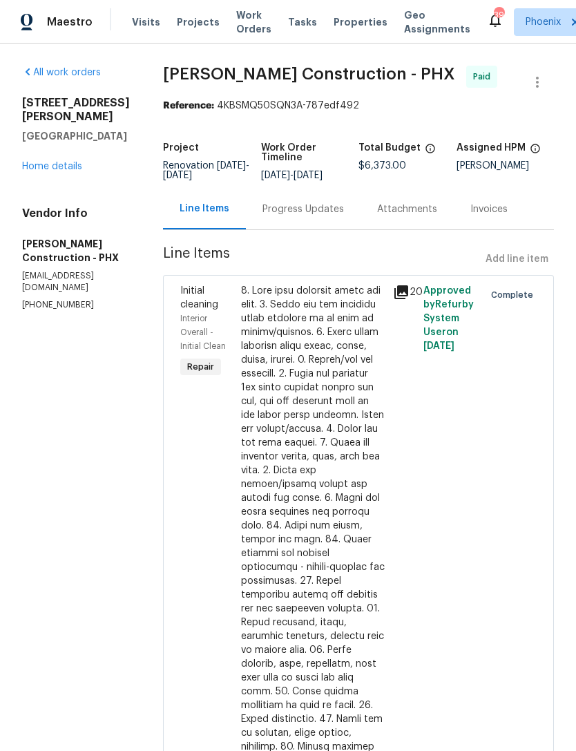
click at [37, 170] on link "Home details" at bounding box center [52, 167] width 60 height 10
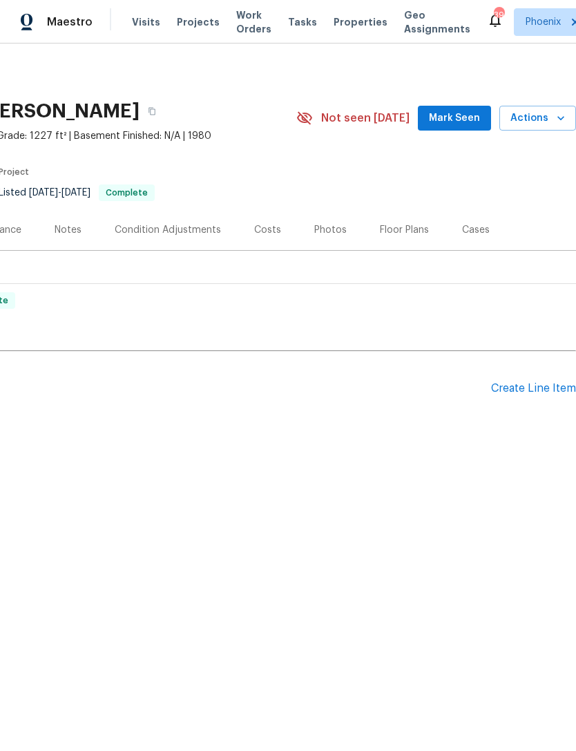
scroll to position [0, 204]
click at [523, 387] on div "Create Line Item" at bounding box center [533, 388] width 85 height 13
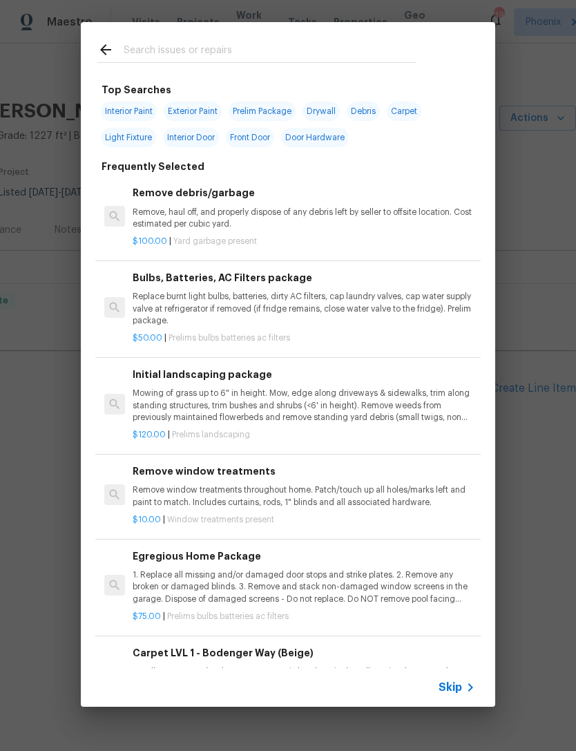
click at [307, 51] on input "text" at bounding box center [270, 51] width 293 height 21
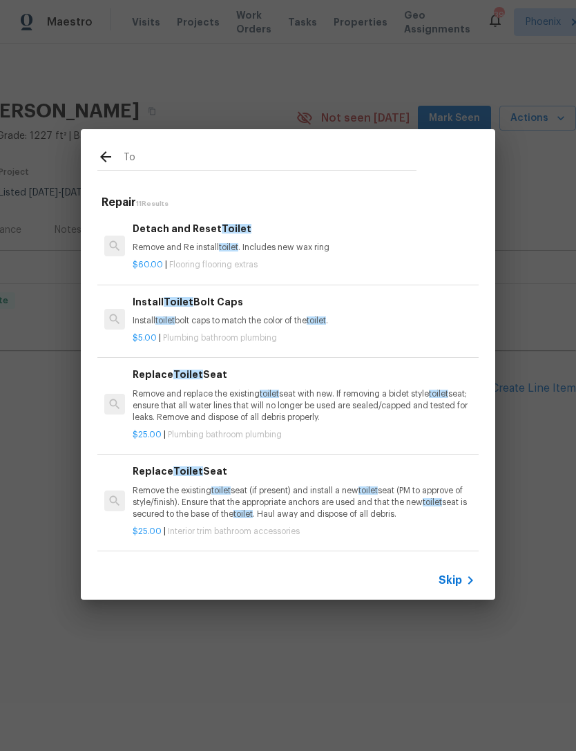
type input "T"
